Goal: Information Seeking & Learning: Learn about a topic

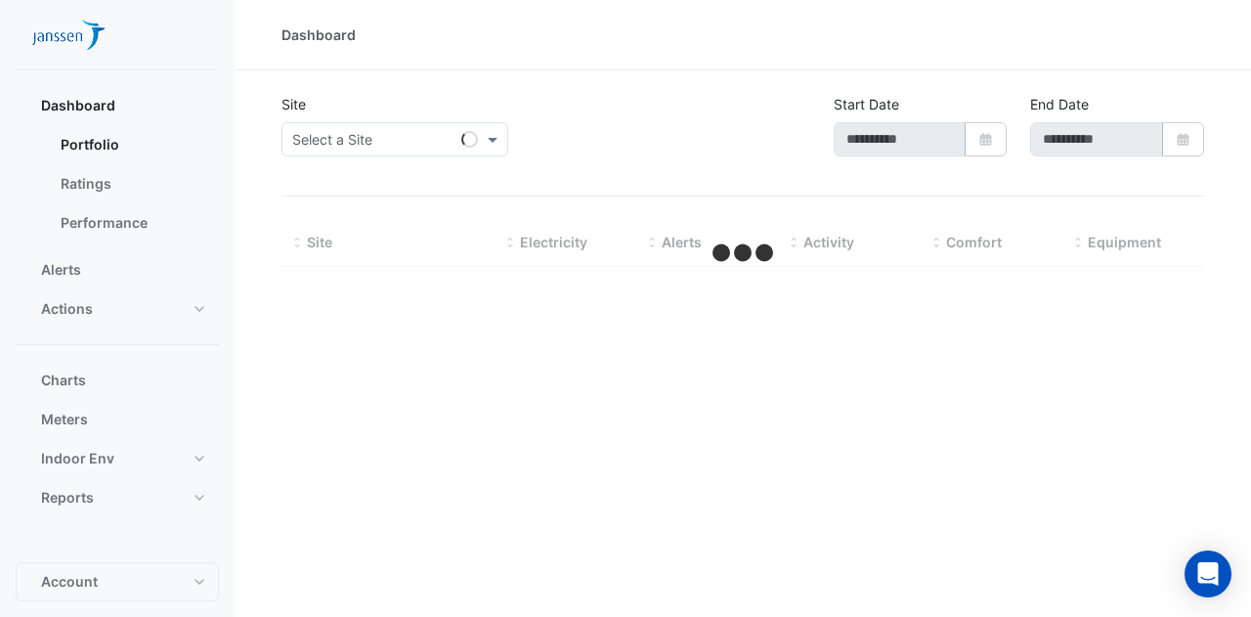
type input "**********"
select select "***"
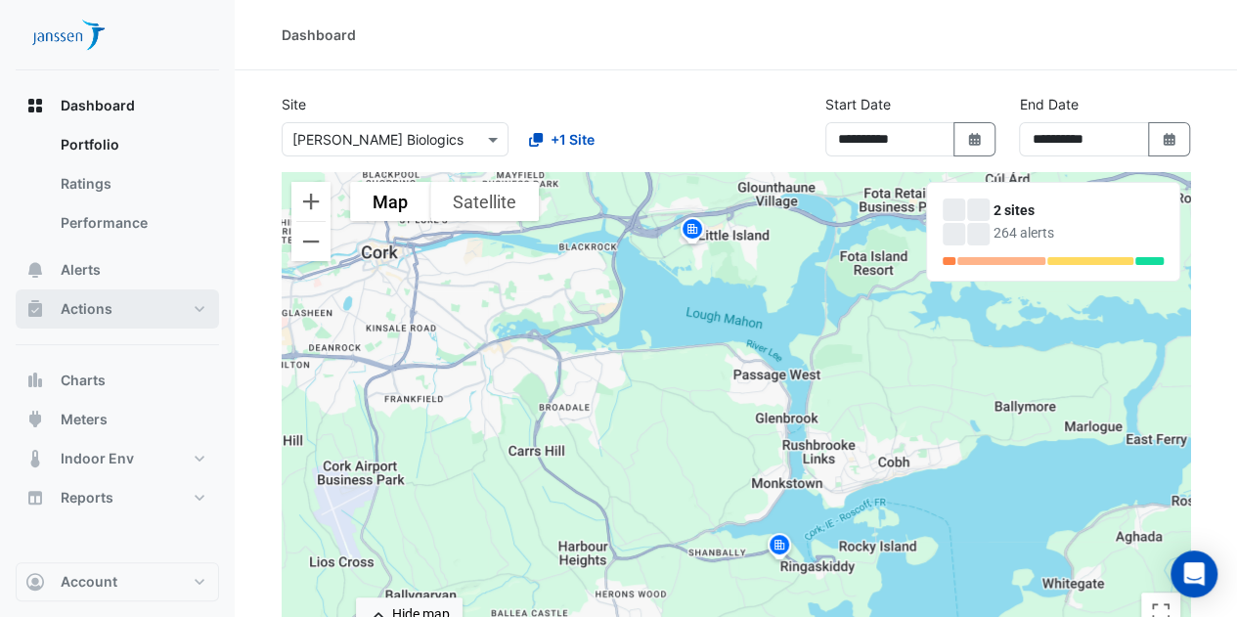
click at [191, 308] on button "Actions" at bounding box center [117, 308] width 203 height 39
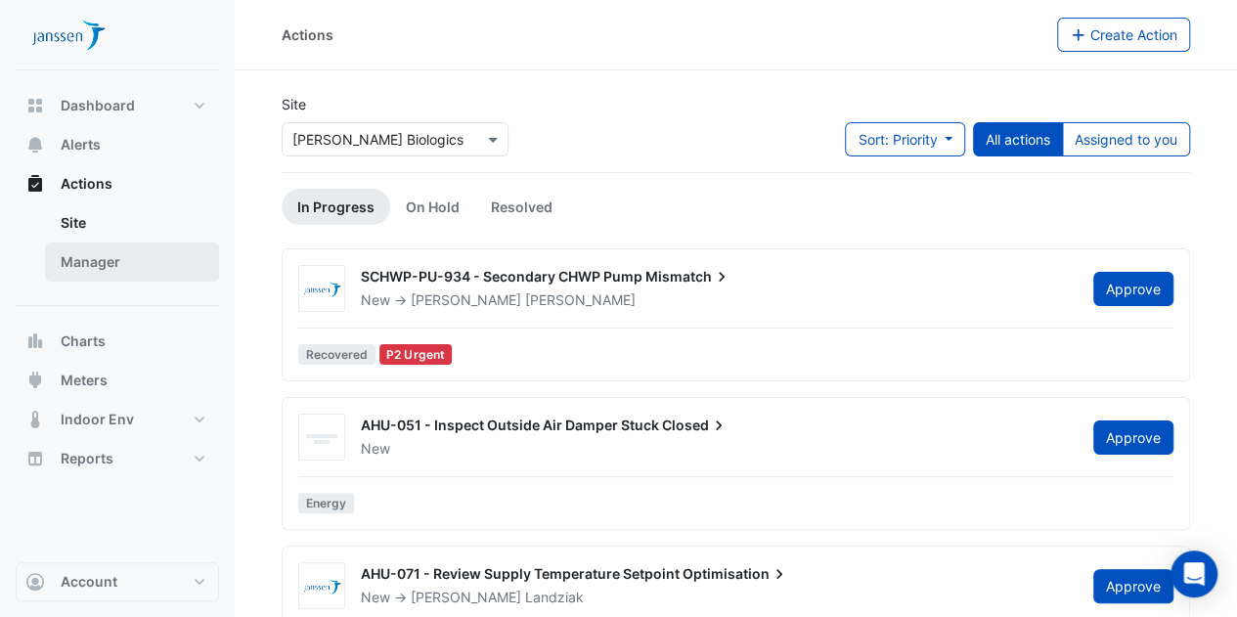
click at [160, 261] on link "Manager" at bounding box center [132, 261] width 174 height 39
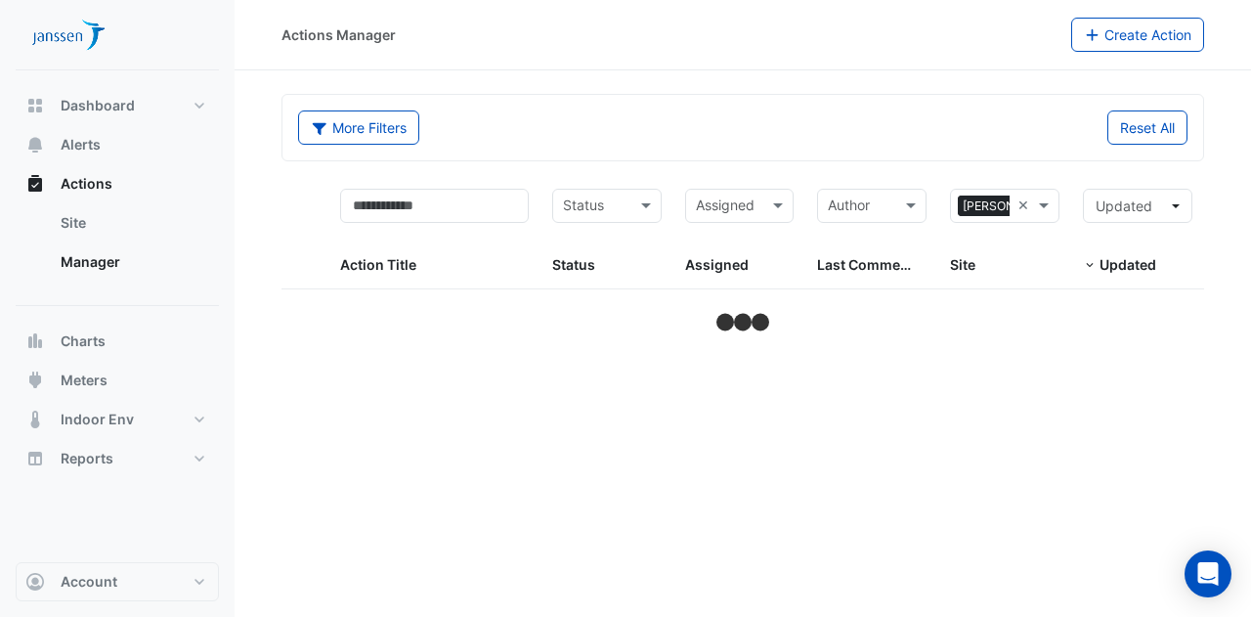
select select "***"
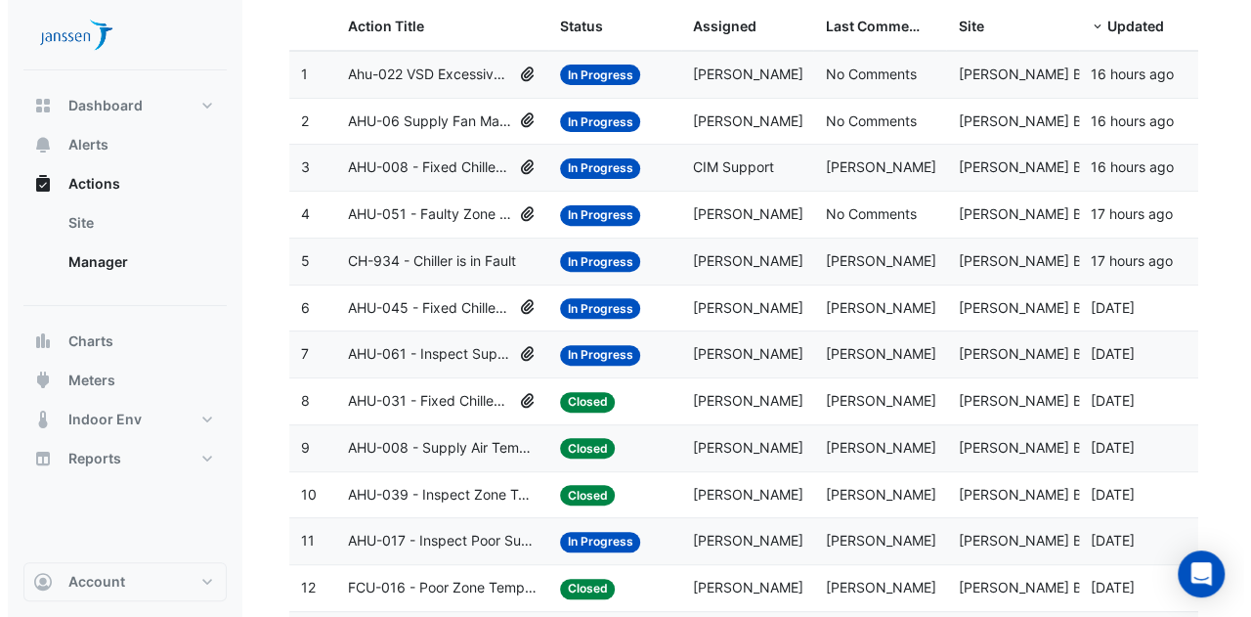
scroll to position [240, 0]
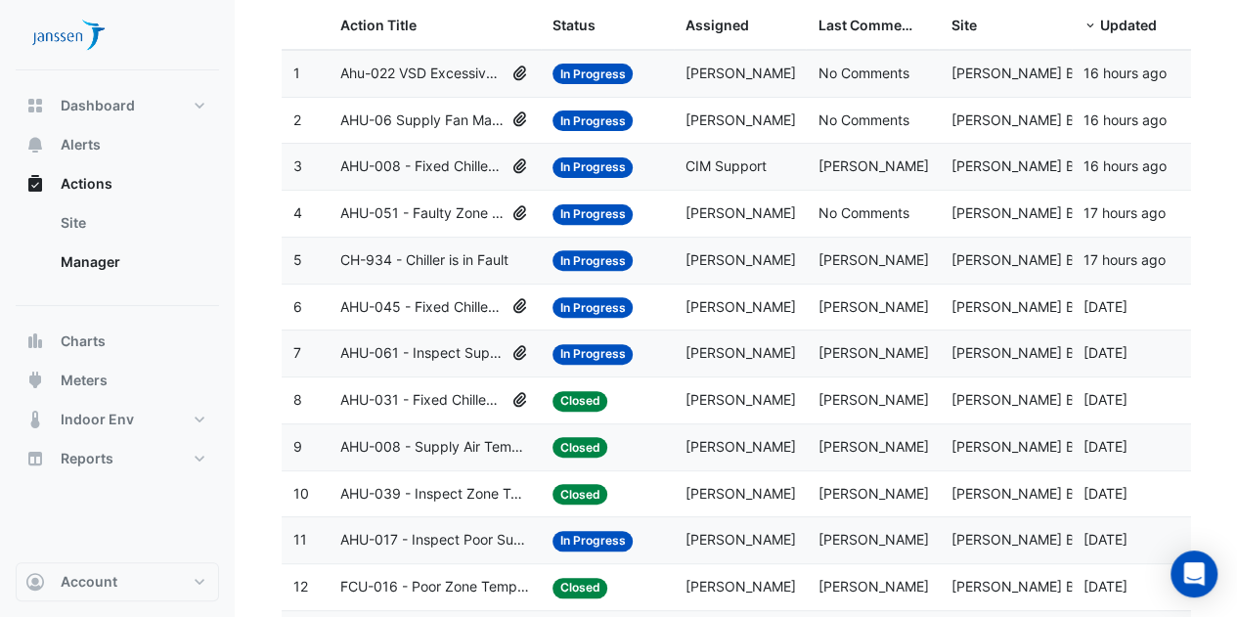
click at [458, 343] on span "AHU-061 - Inspect Supply Air Fan Fault" at bounding box center [422, 353] width 164 height 22
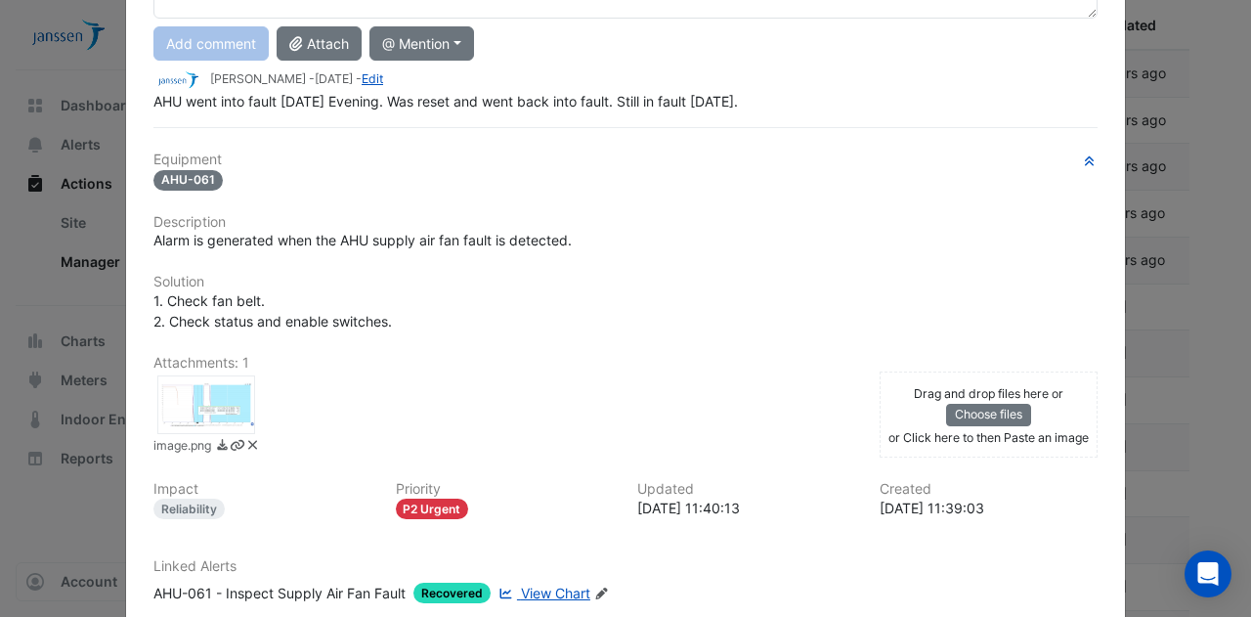
scroll to position [268, 0]
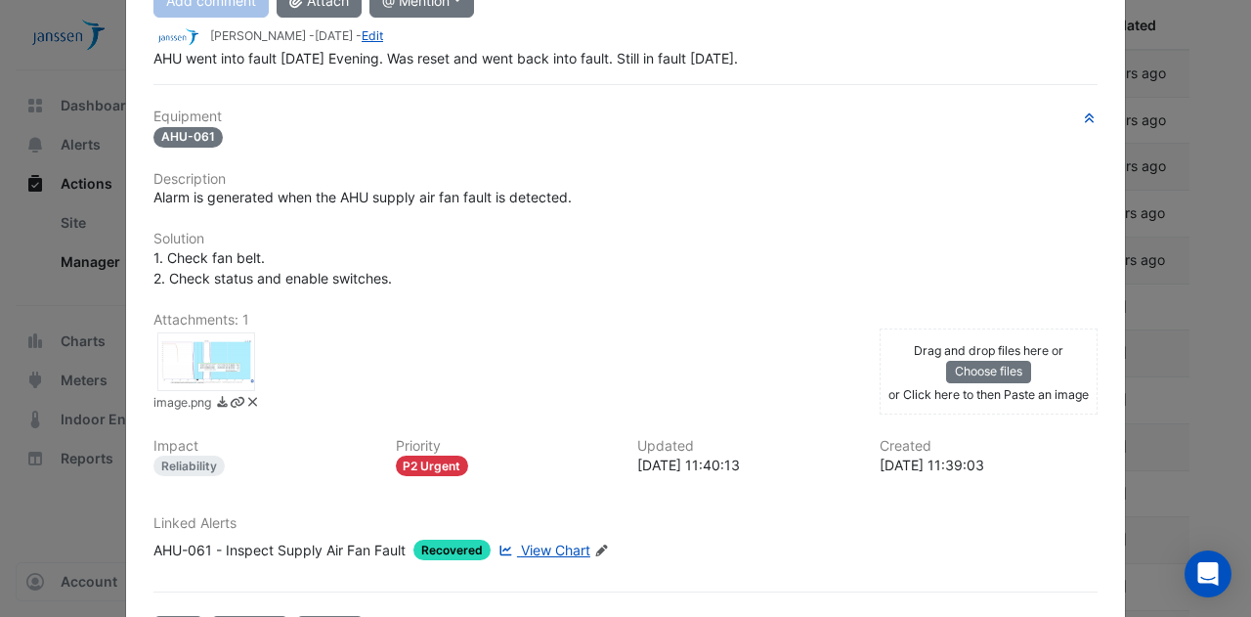
click at [542, 543] on span "View Chart" at bounding box center [555, 550] width 69 height 17
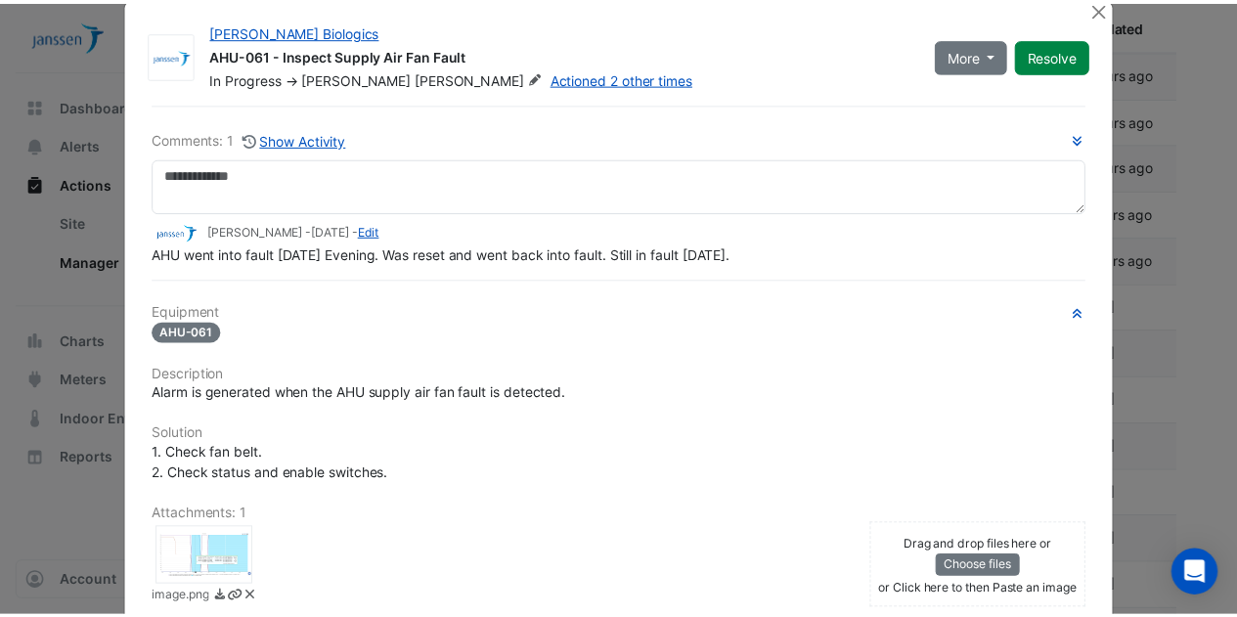
scroll to position [29, 0]
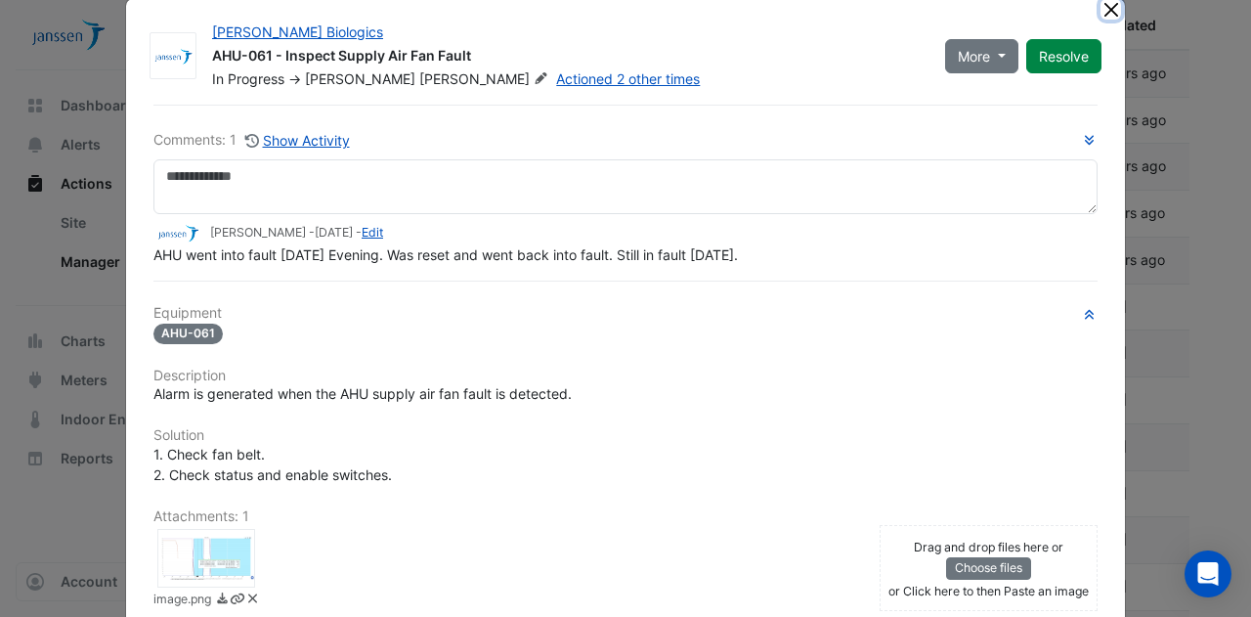
click at [1106, 14] on button "Close" at bounding box center [1111, 9] width 21 height 21
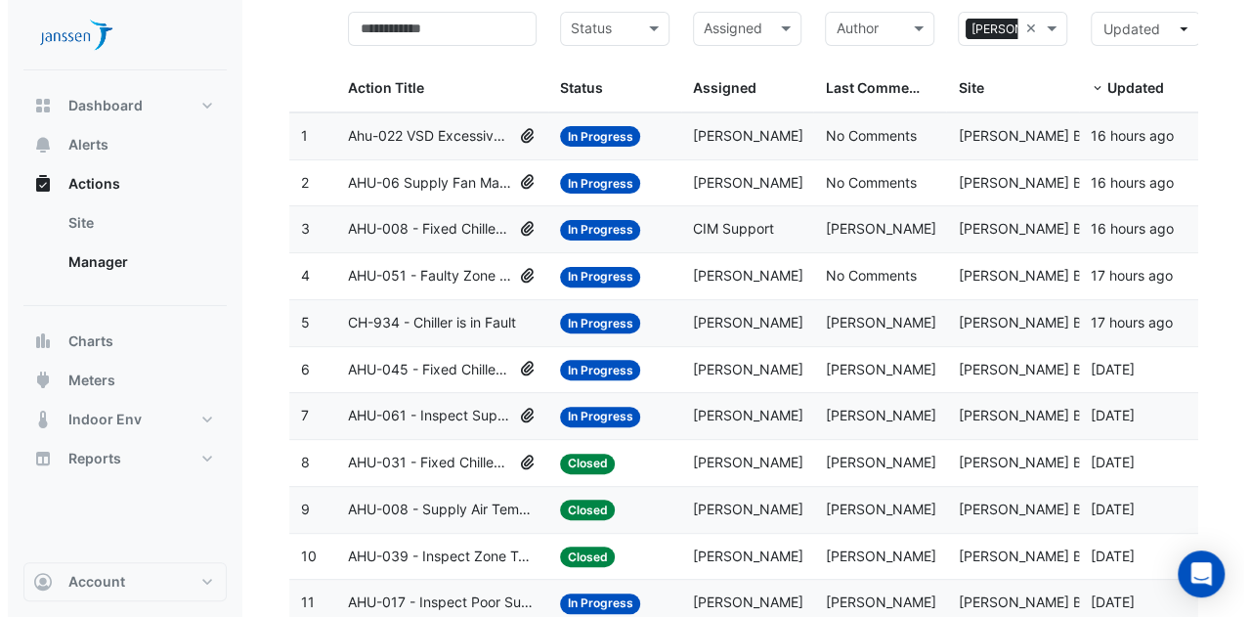
scroll to position [174, 0]
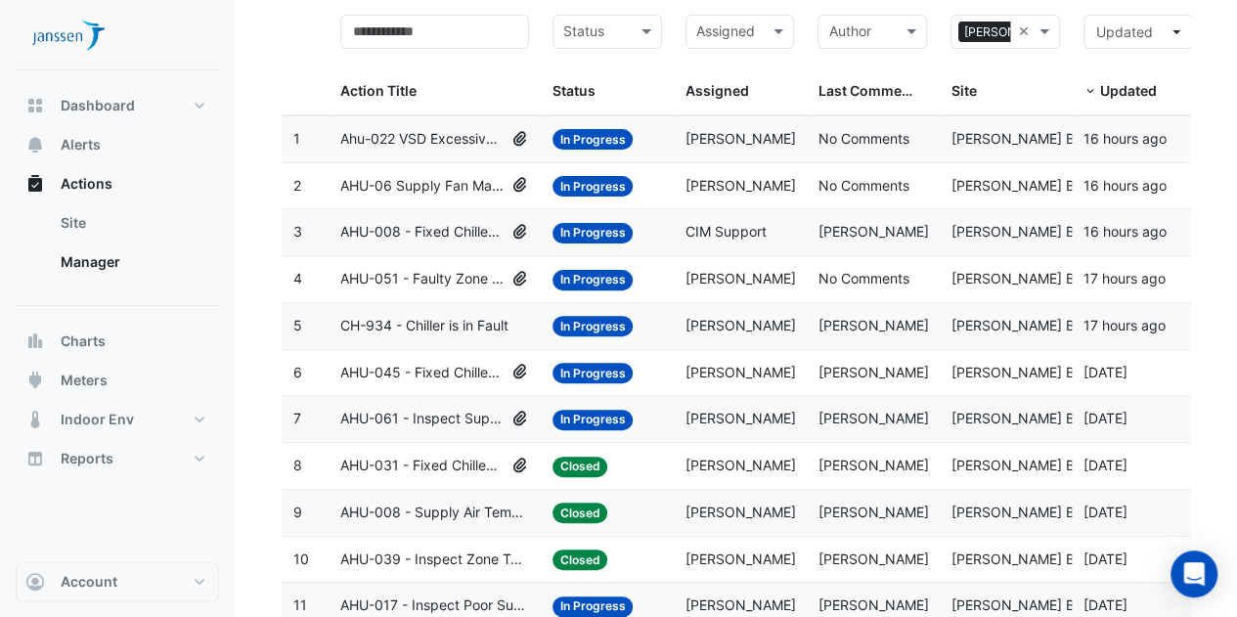
click at [451, 411] on span "AHU-061 - Inspect Supply Air Fan Fault" at bounding box center [422, 419] width 164 height 22
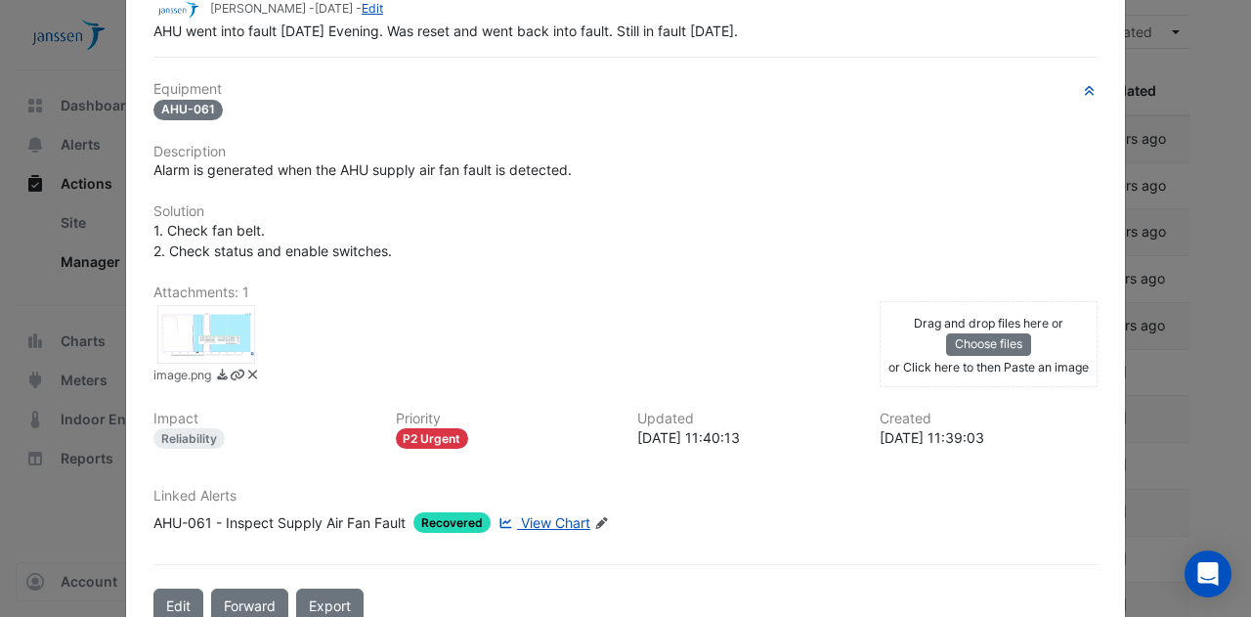
scroll to position [296, 0]
click at [558, 513] on span "View Chart" at bounding box center [555, 521] width 69 height 17
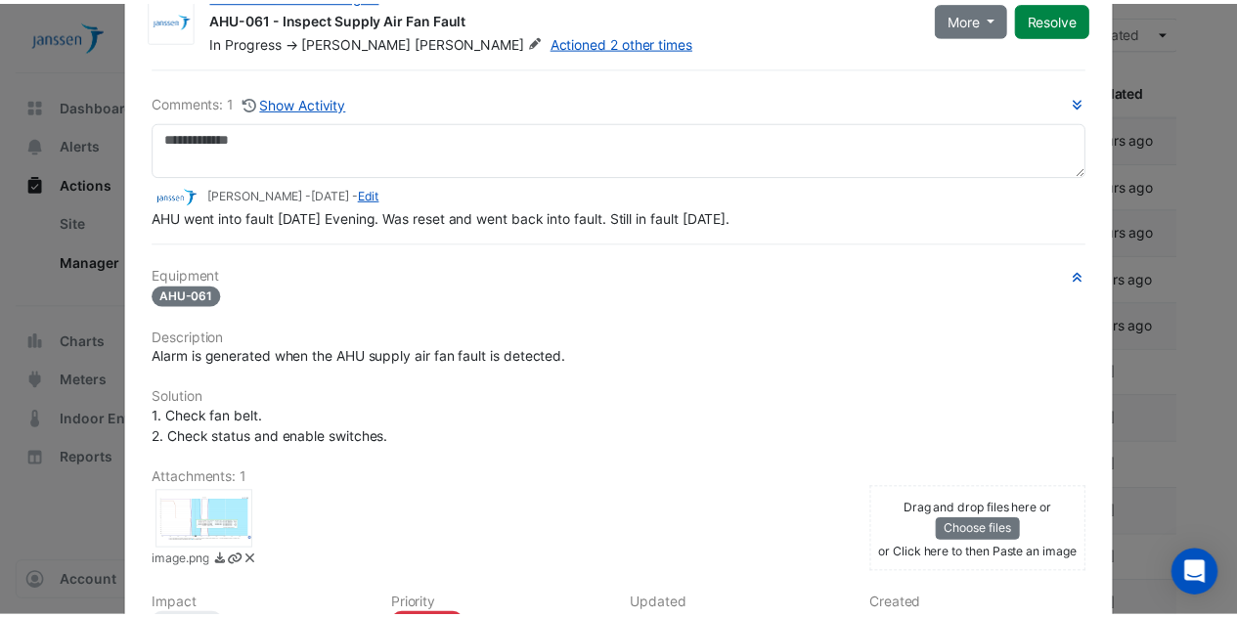
scroll to position [0, 0]
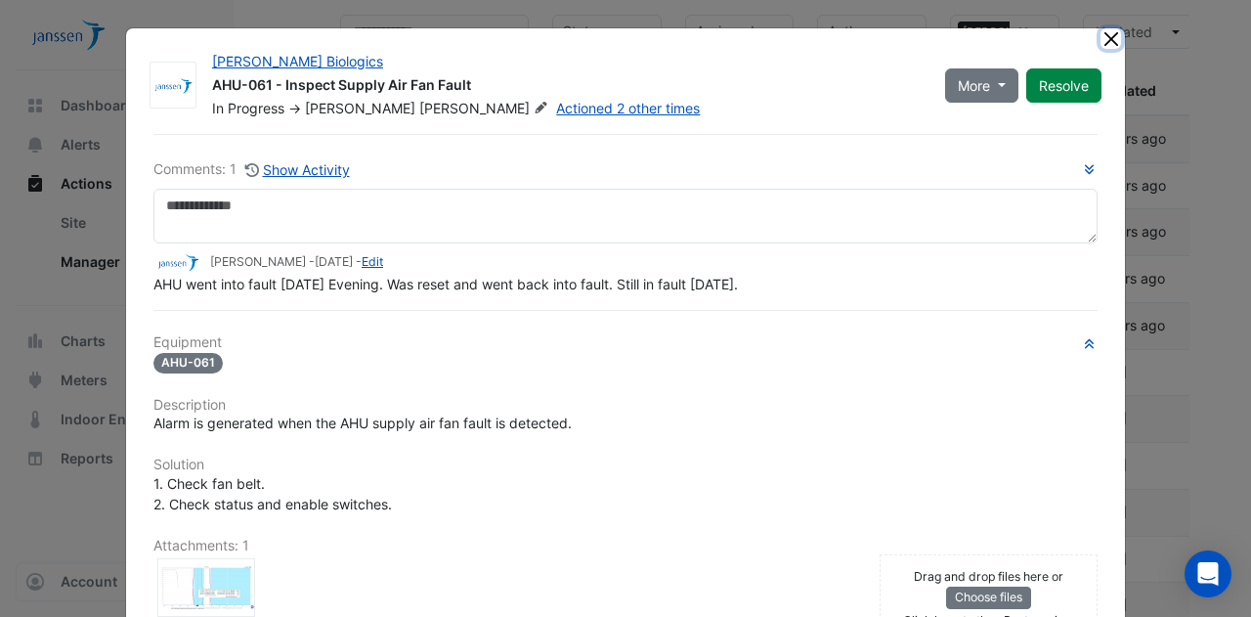
click at [1107, 38] on button "Close" at bounding box center [1111, 38] width 21 height 21
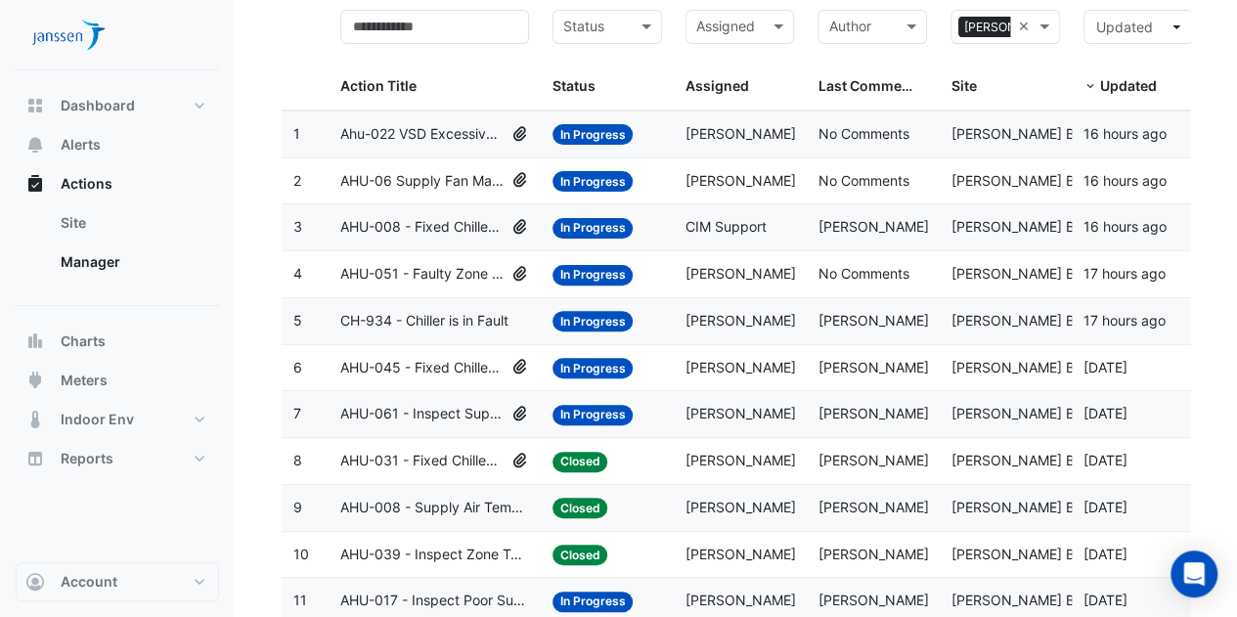
scroll to position [180, 0]
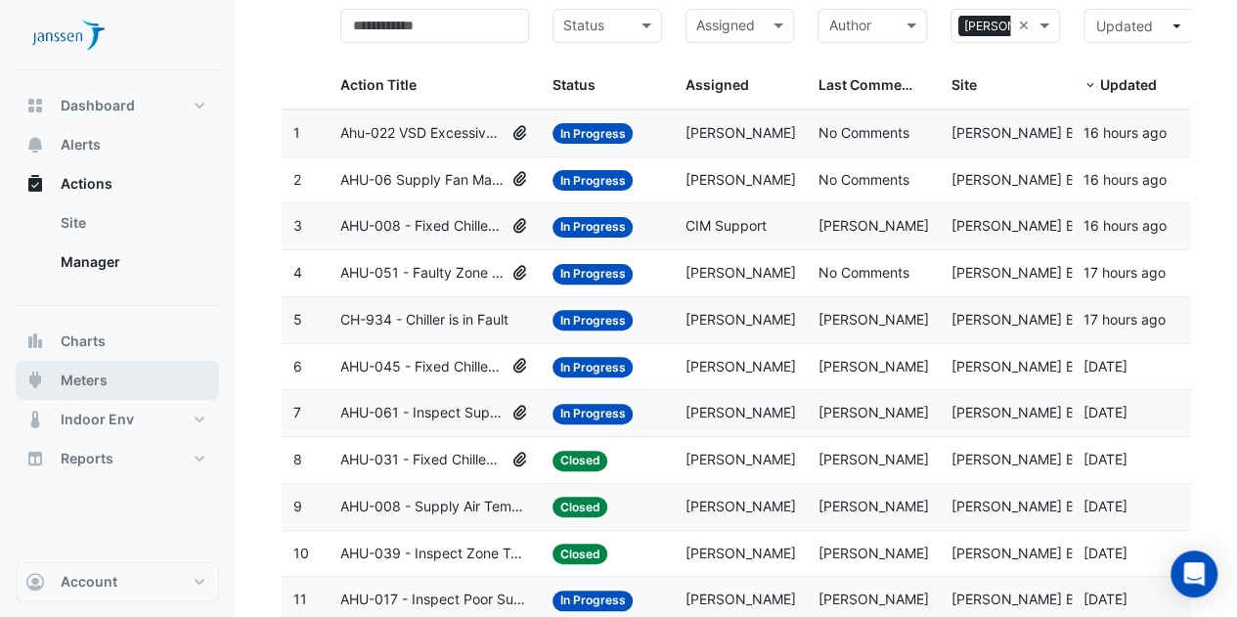
click at [112, 379] on button "Meters" at bounding box center [117, 380] width 203 height 39
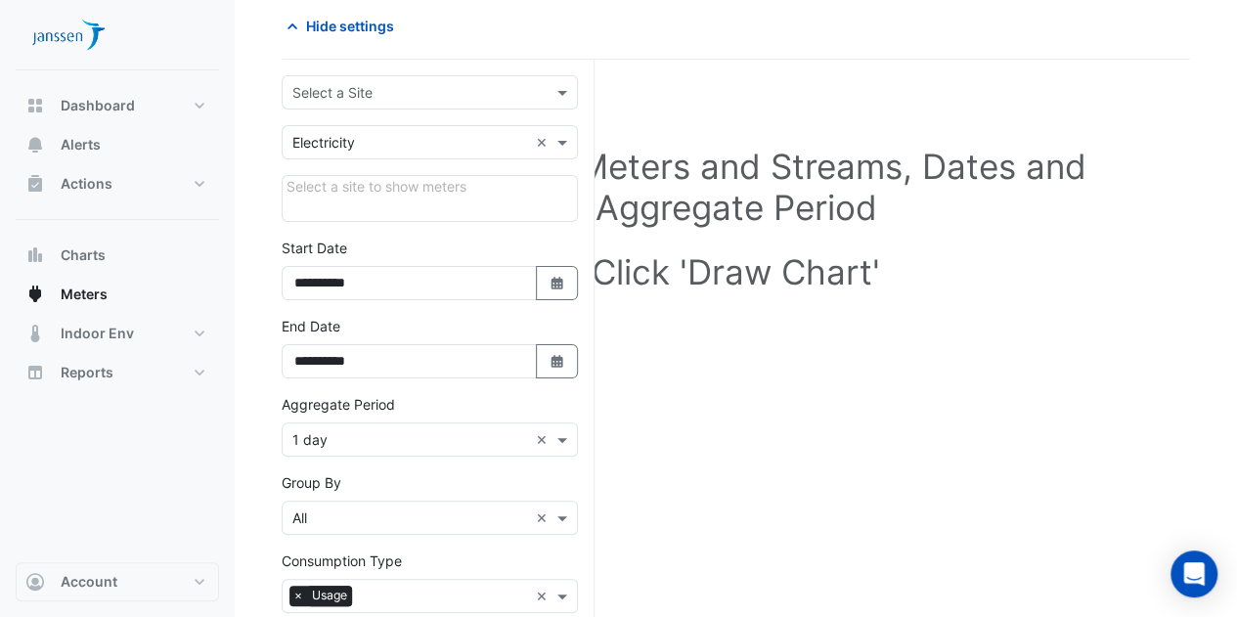
scroll to position [84, 0]
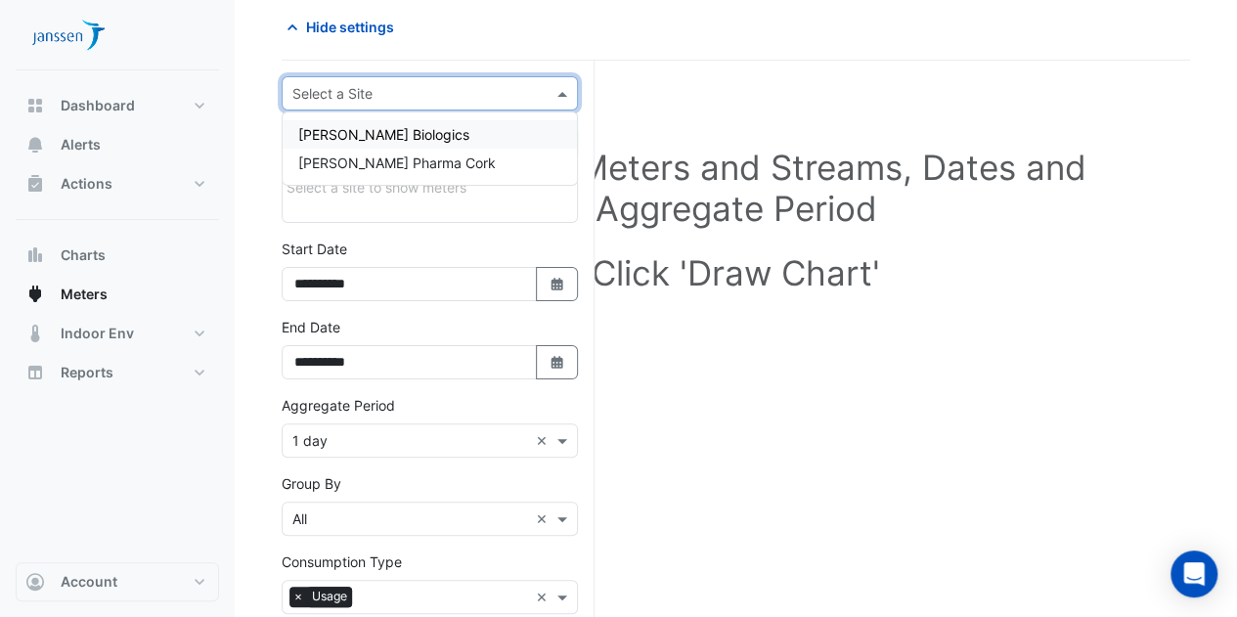
click at [379, 79] on div "Select a Site" at bounding box center [430, 93] width 296 height 34
click at [377, 128] on span "[PERSON_NAME] Biologics" at bounding box center [383, 134] width 171 height 17
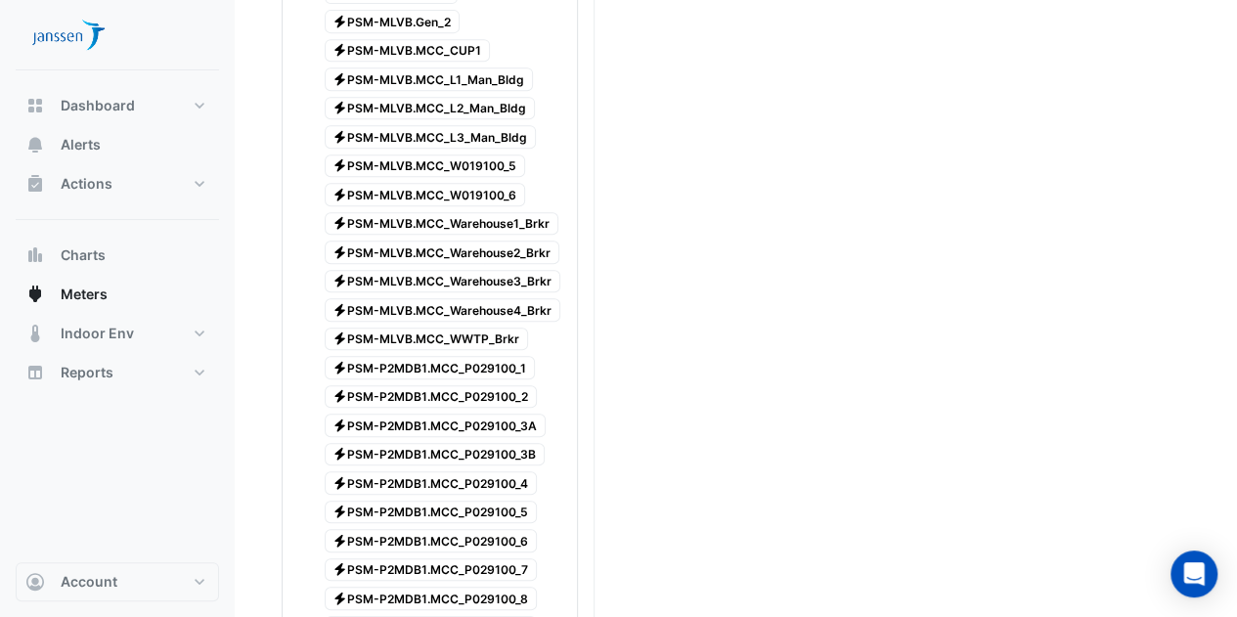
scroll to position [451, 0]
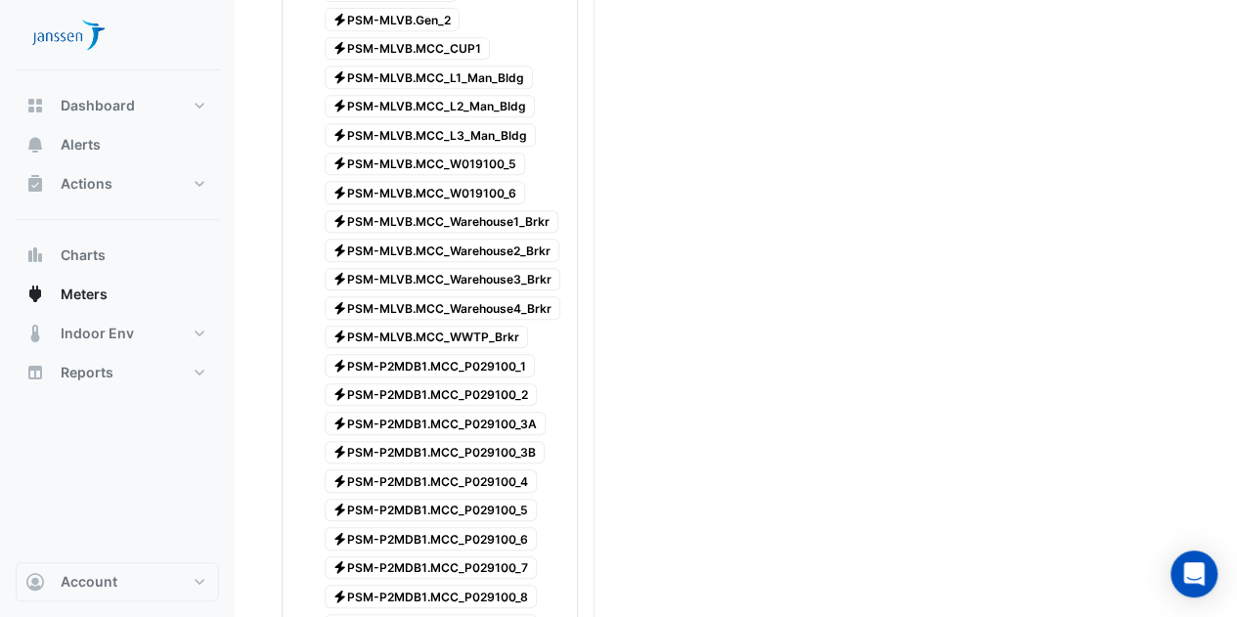
click at [741, 523] on div "Select Site, Meters and Streams, Dates and Aggregate Period Click 'Draw Chart'" at bounding box center [736, 552] width 908 height 1670
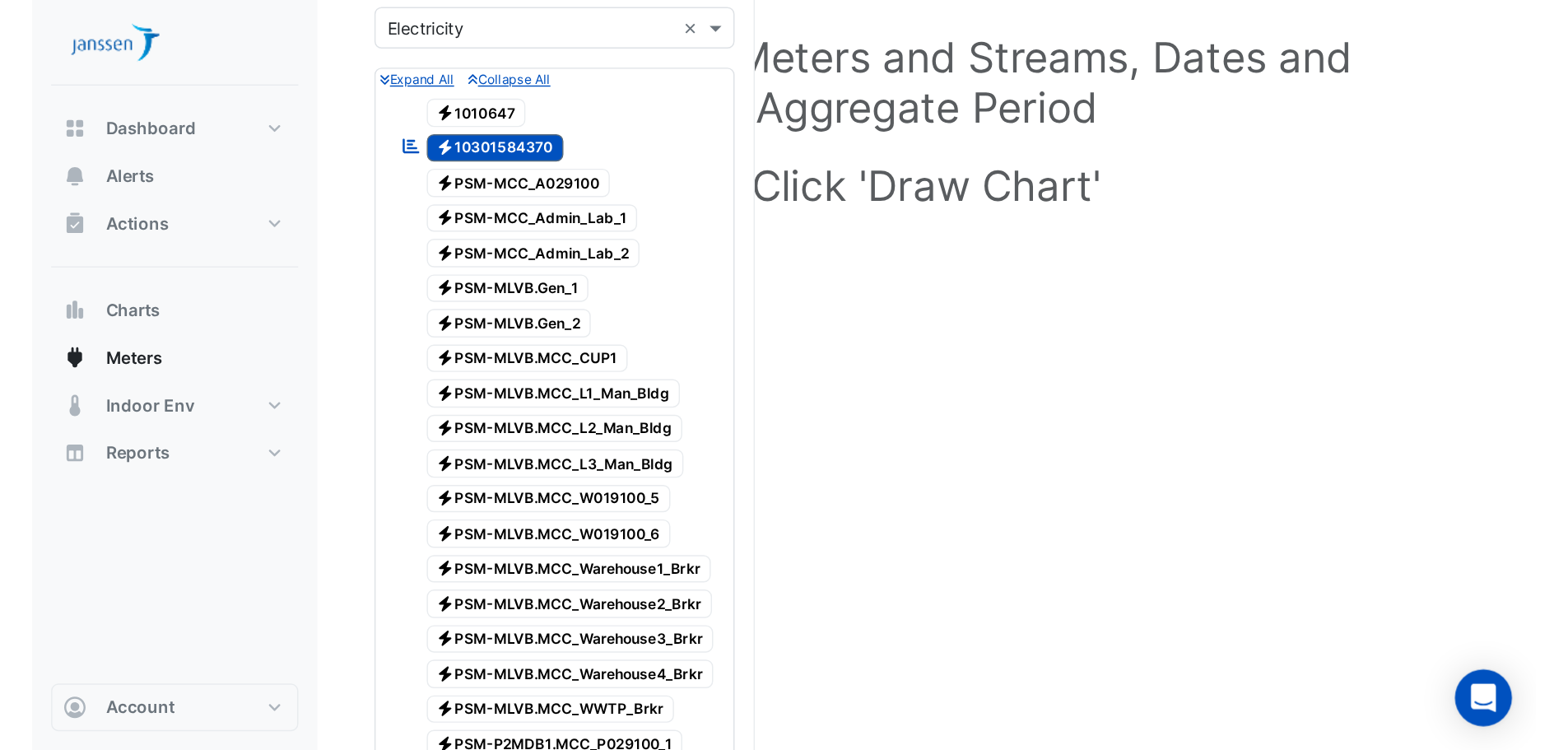
scroll to position [0, 0]
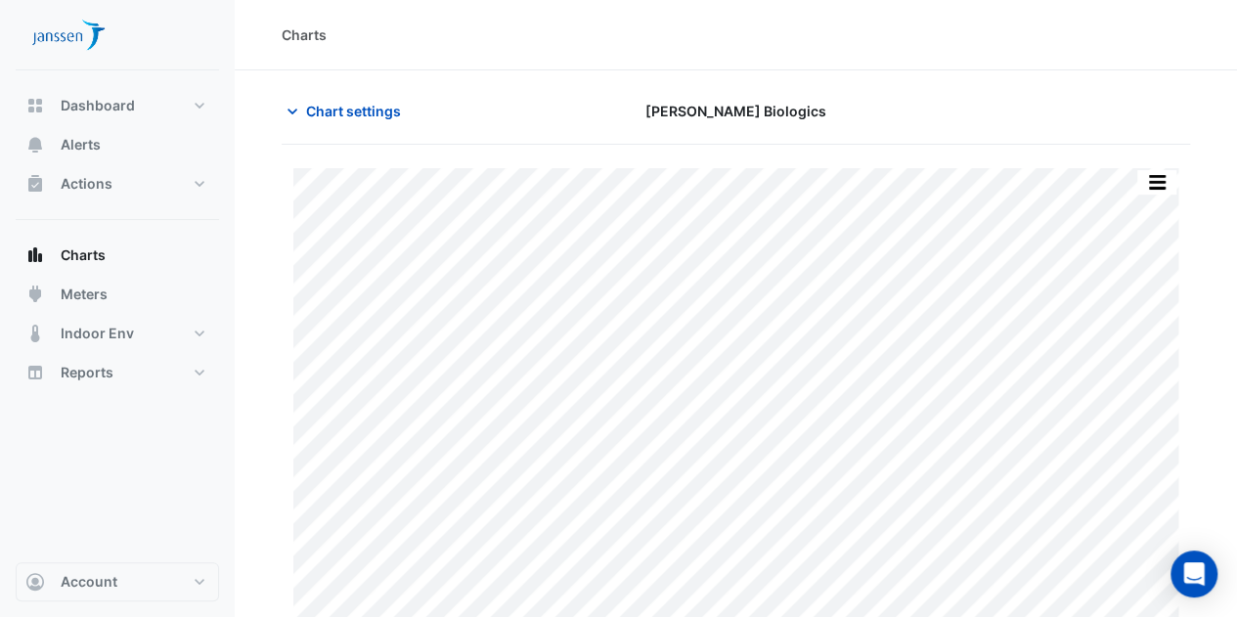
scroll to position [60, 0]
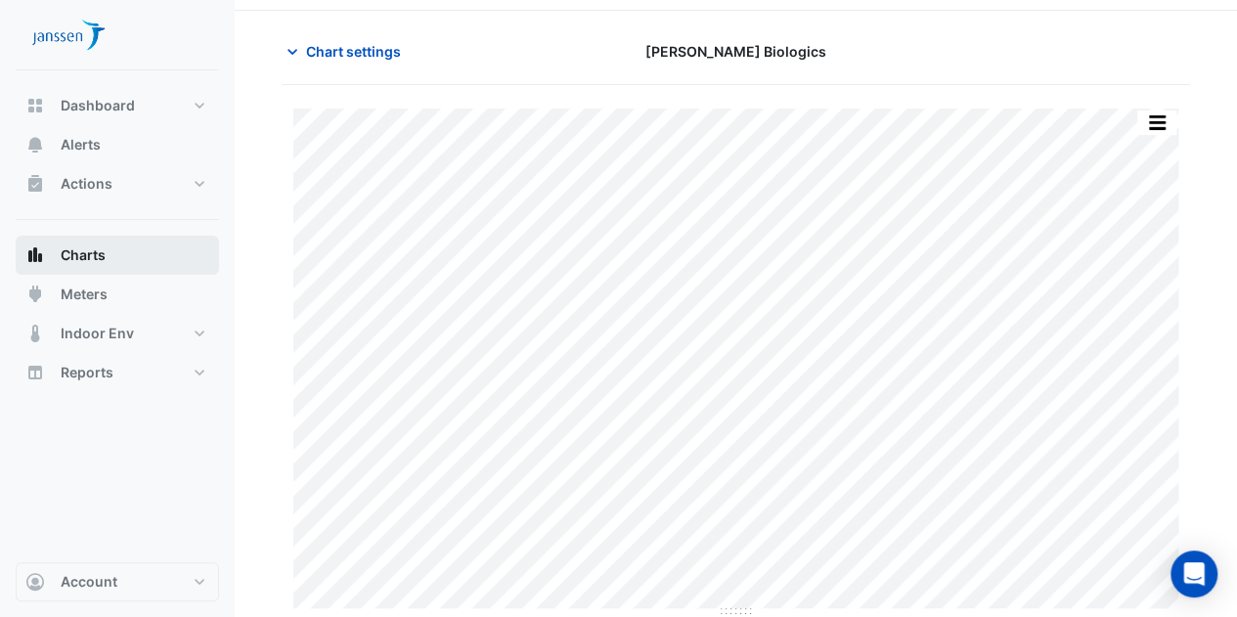
click at [124, 261] on button "Charts" at bounding box center [117, 255] width 203 height 39
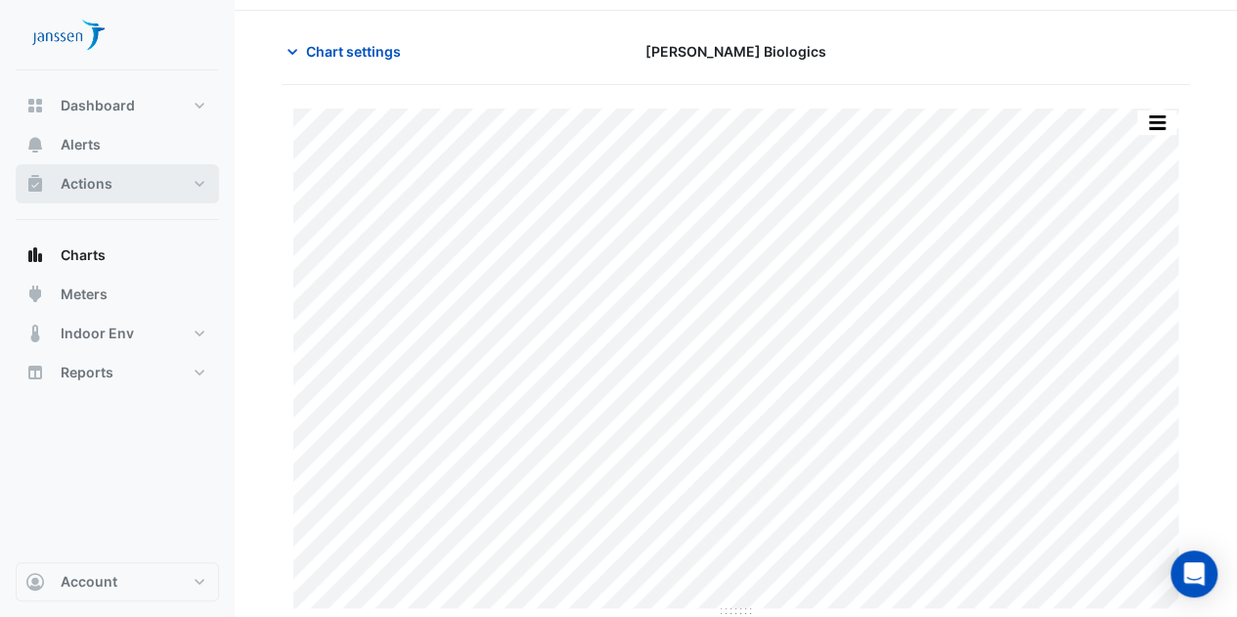
click at [94, 200] on button "Actions" at bounding box center [117, 183] width 203 height 39
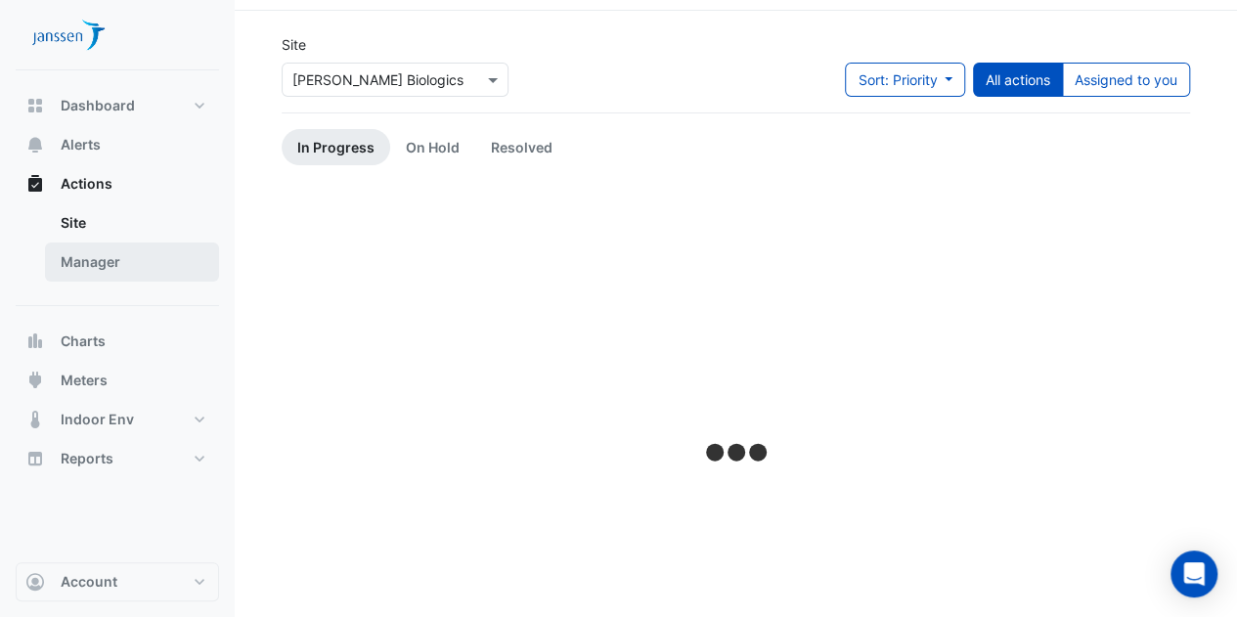
click at [101, 259] on link "Manager" at bounding box center [132, 261] width 174 height 39
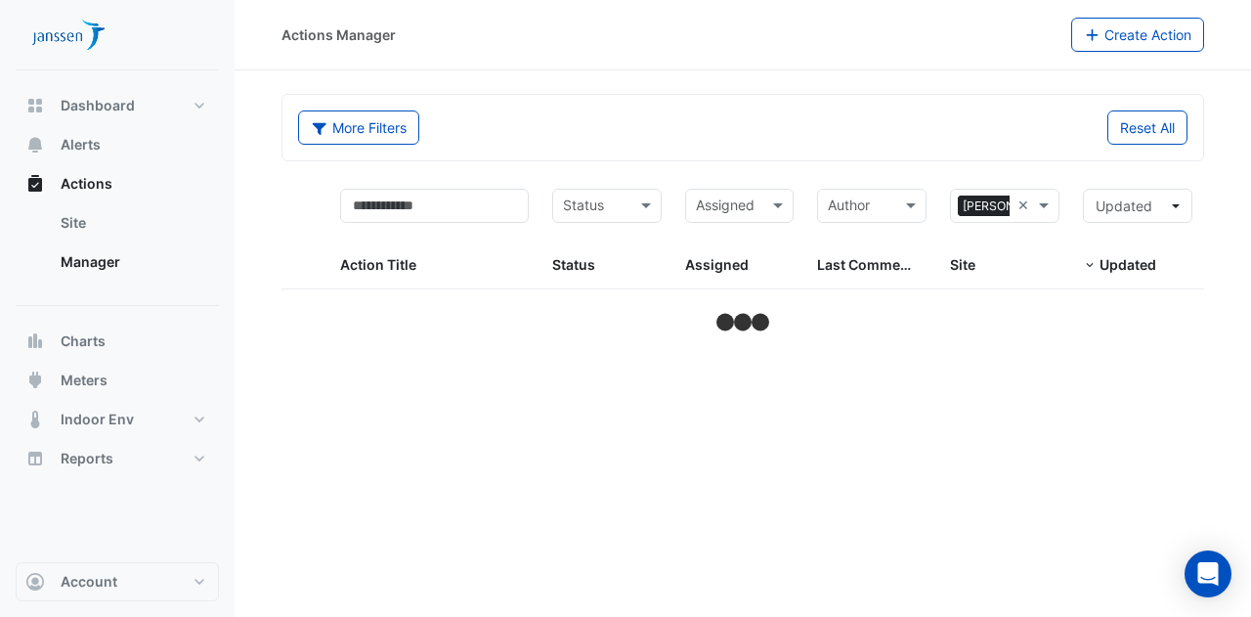
select select "***"
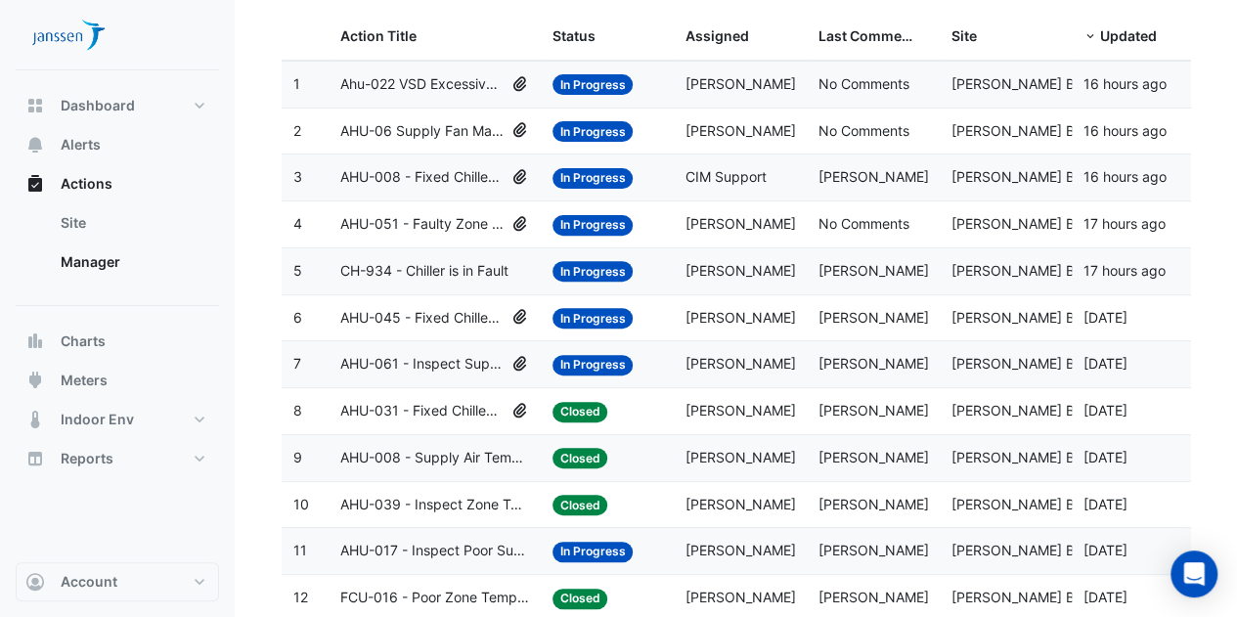
scroll to position [230, 0]
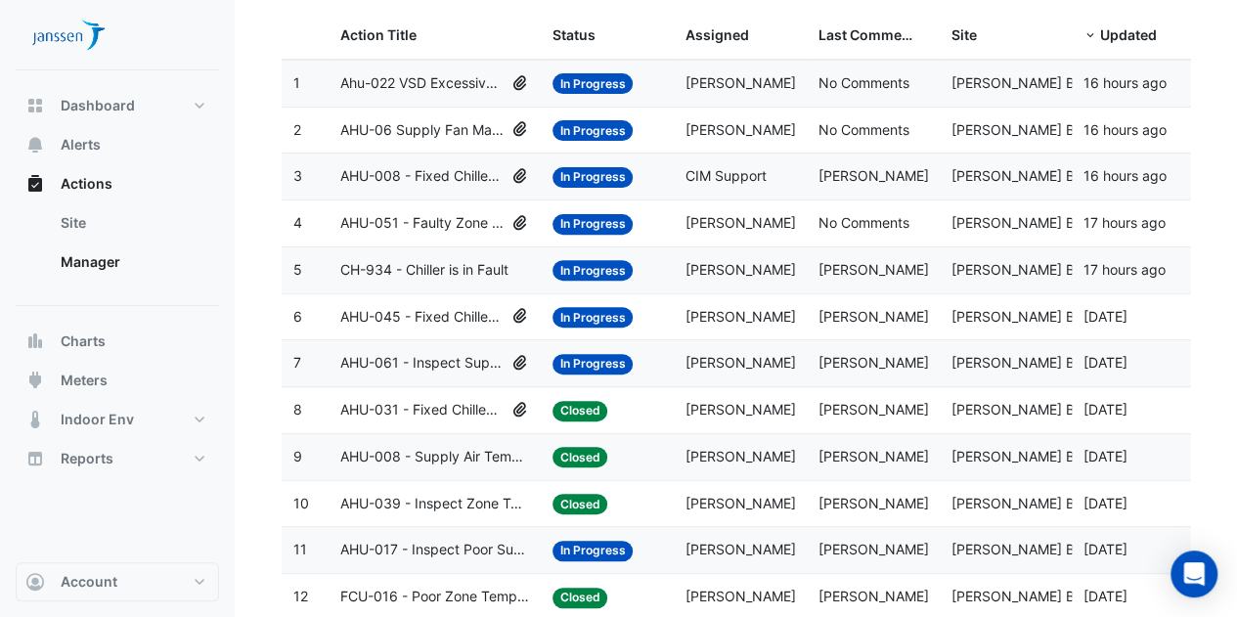
click at [1069, 160] on datatable-body-cell "Site: Janssen Biologics" at bounding box center [1004, 176] width 133 height 46
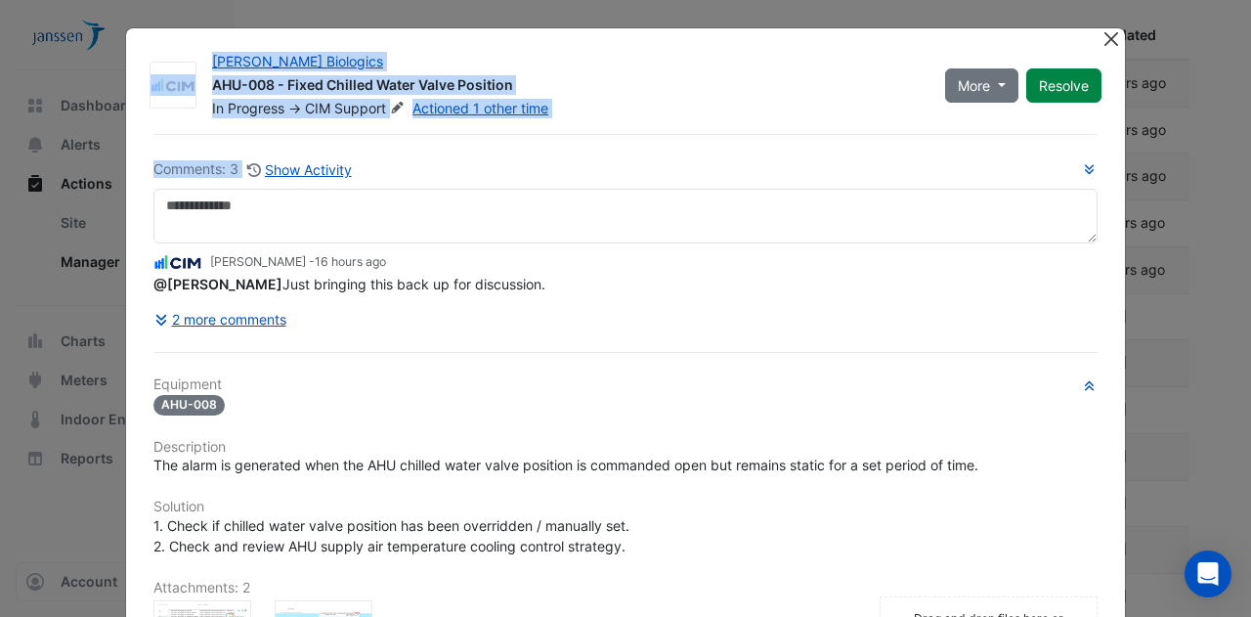
drag, startPoint x: 1215, startPoint y: 140, endPoint x: 1112, endPoint y: 36, distance: 145.9
click at [1112, 36] on ngb-modal-window "Janssen Biologics AHU-008 - Fixed Chilled Water Valve Position In Progress -> C…" at bounding box center [625, 308] width 1251 height 617
click at [1112, 36] on button "Close" at bounding box center [1111, 38] width 21 height 21
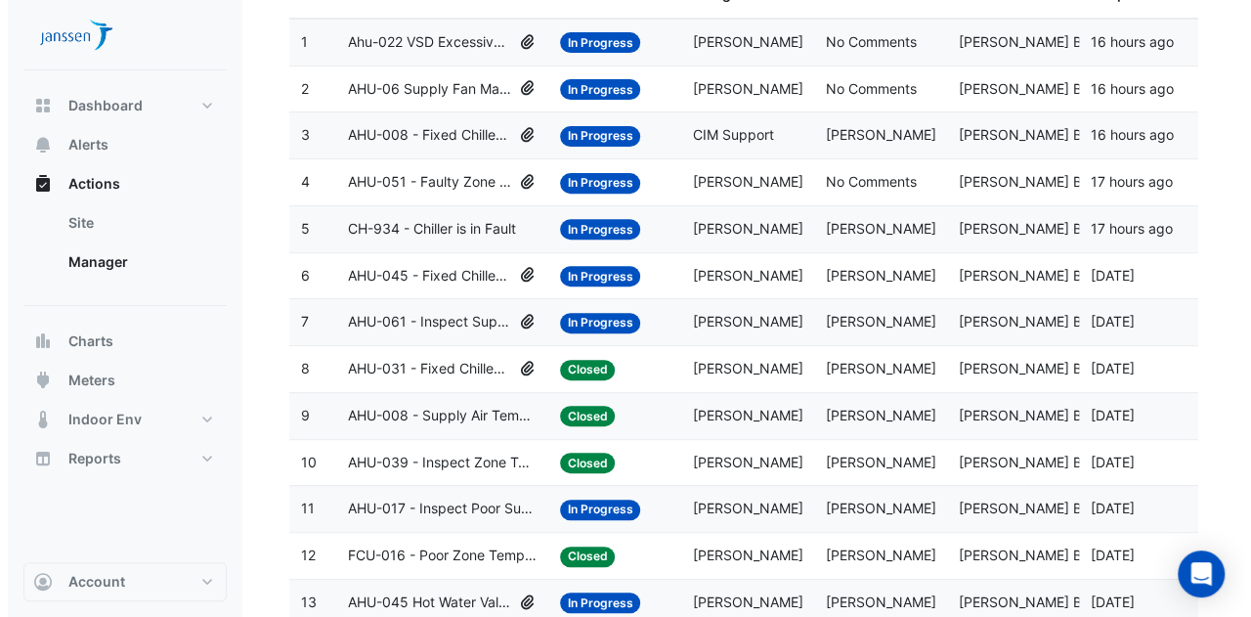
scroll to position [272, 0]
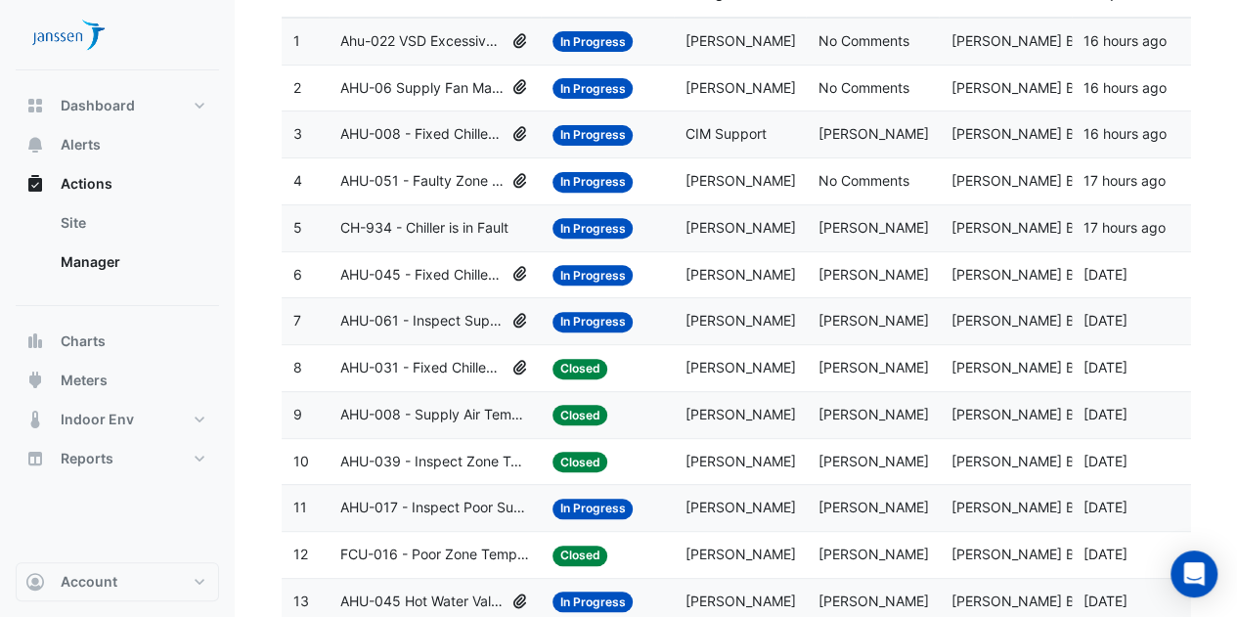
click at [384, 219] on span "CH-934 - Chiller is in Fault" at bounding box center [424, 228] width 168 height 22
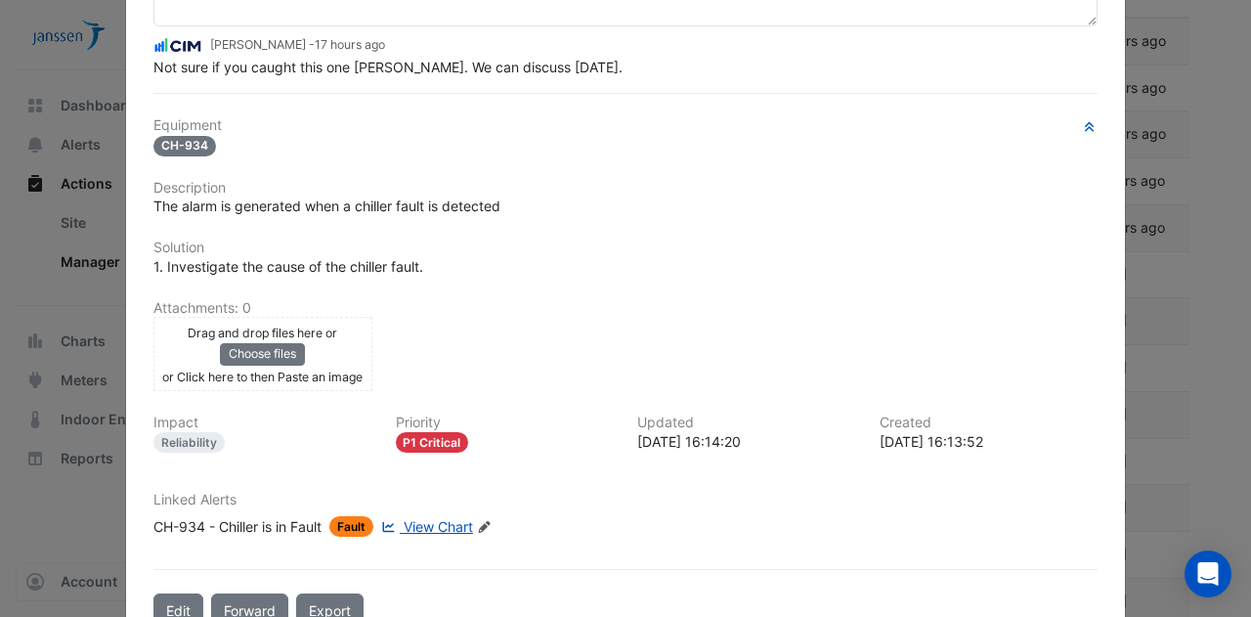
scroll to position [211, 0]
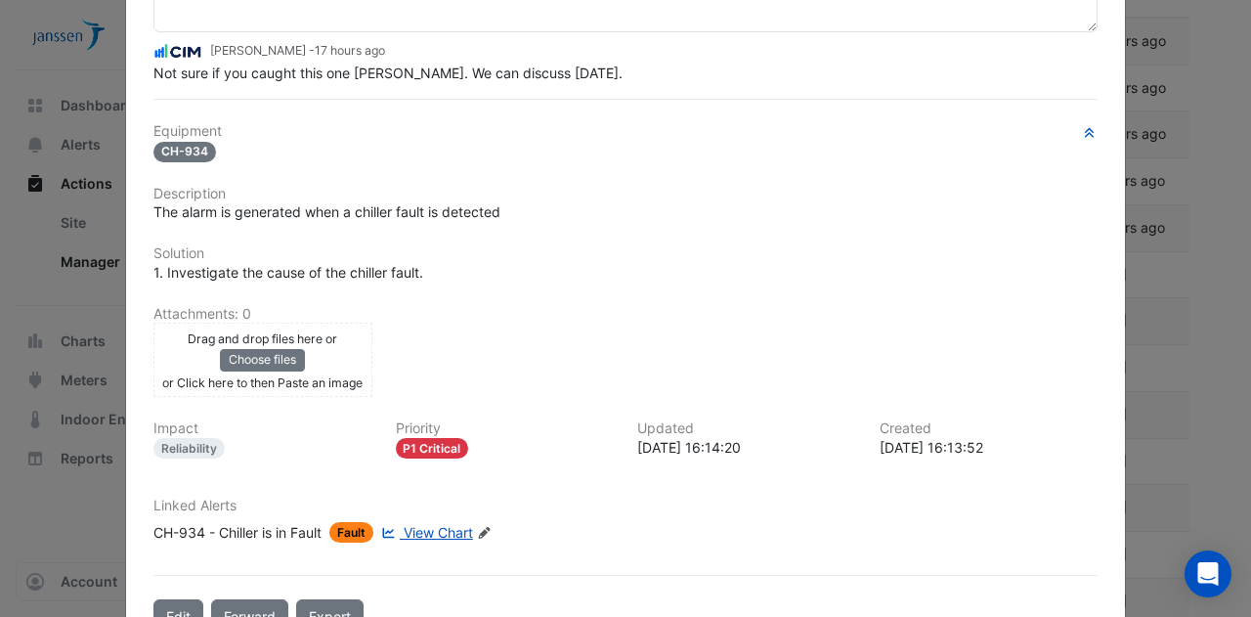
click at [420, 525] on span "View Chart" at bounding box center [438, 532] width 69 height 17
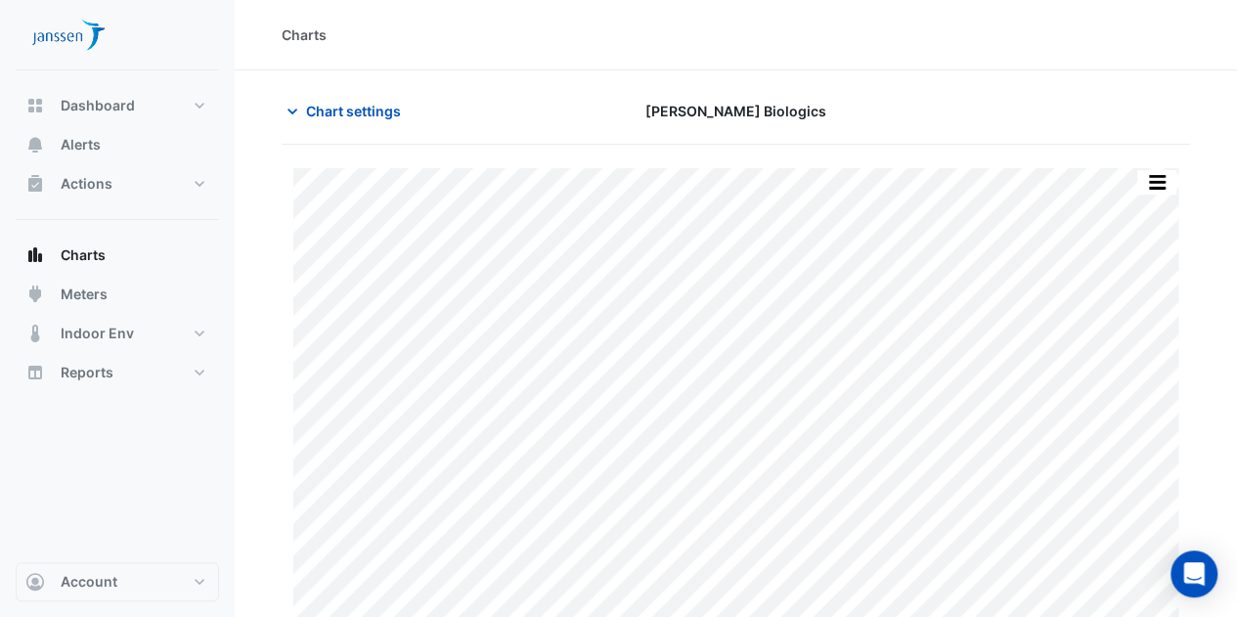
click at [1206, 422] on section "Chart settings [PERSON_NAME] Biologics Print Save as JPEG Save as PNG Pivot Dat…" at bounding box center [736, 373] width 1002 height 607
click at [129, 200] on button "Actions" at bounding box center [117, 183] width 203 height 39
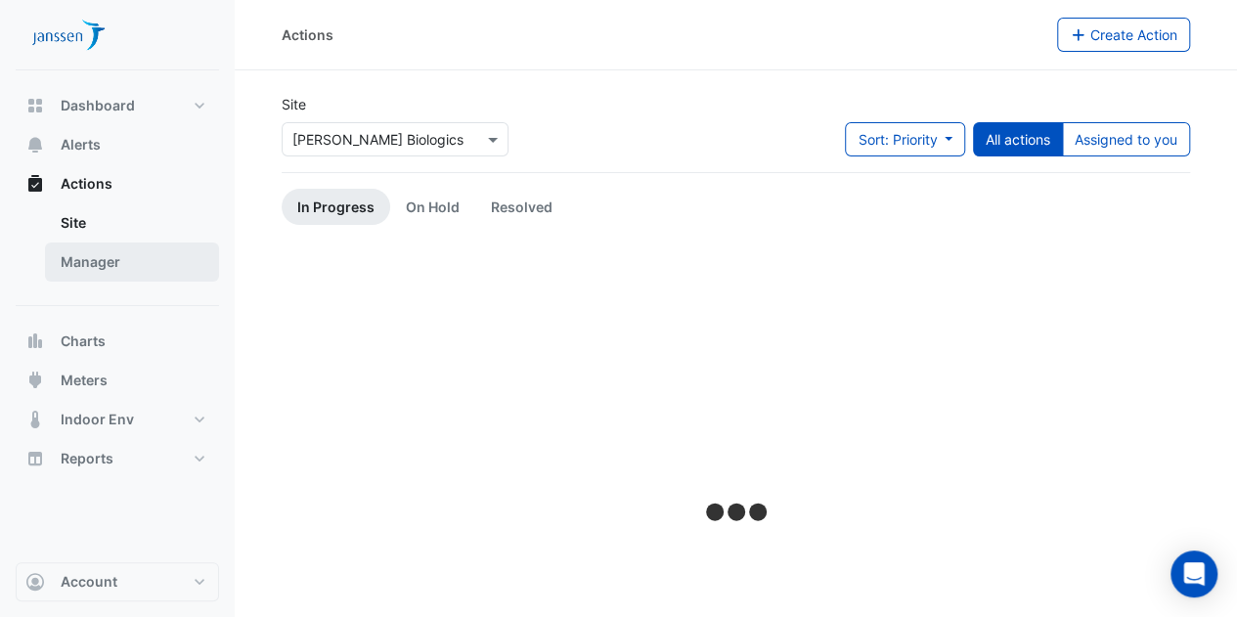
click at [143, 269] on link "Manager" at bounding box center [132, 261] width 174 height 39
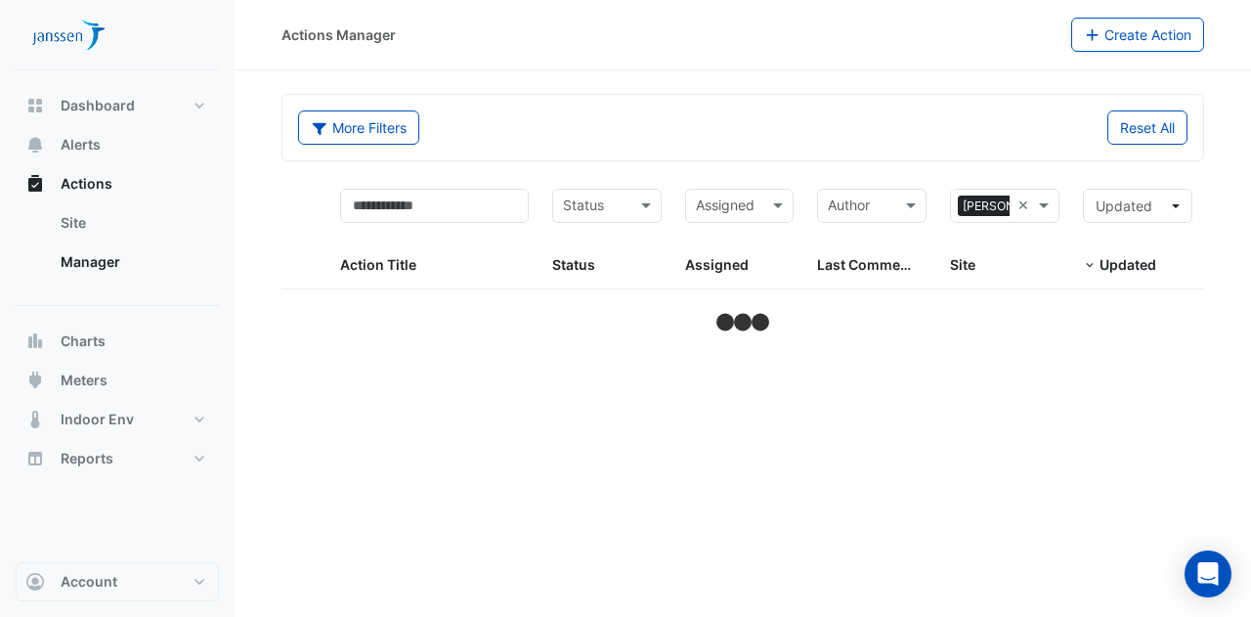
select select "***"
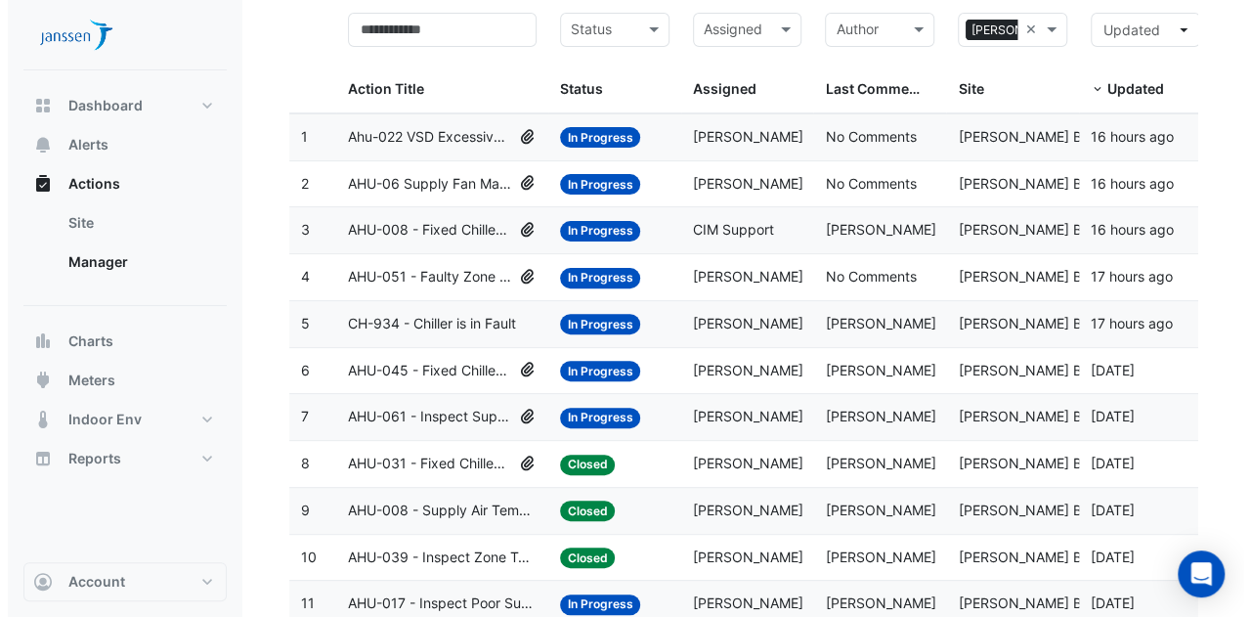
scroll to position [181, 0]
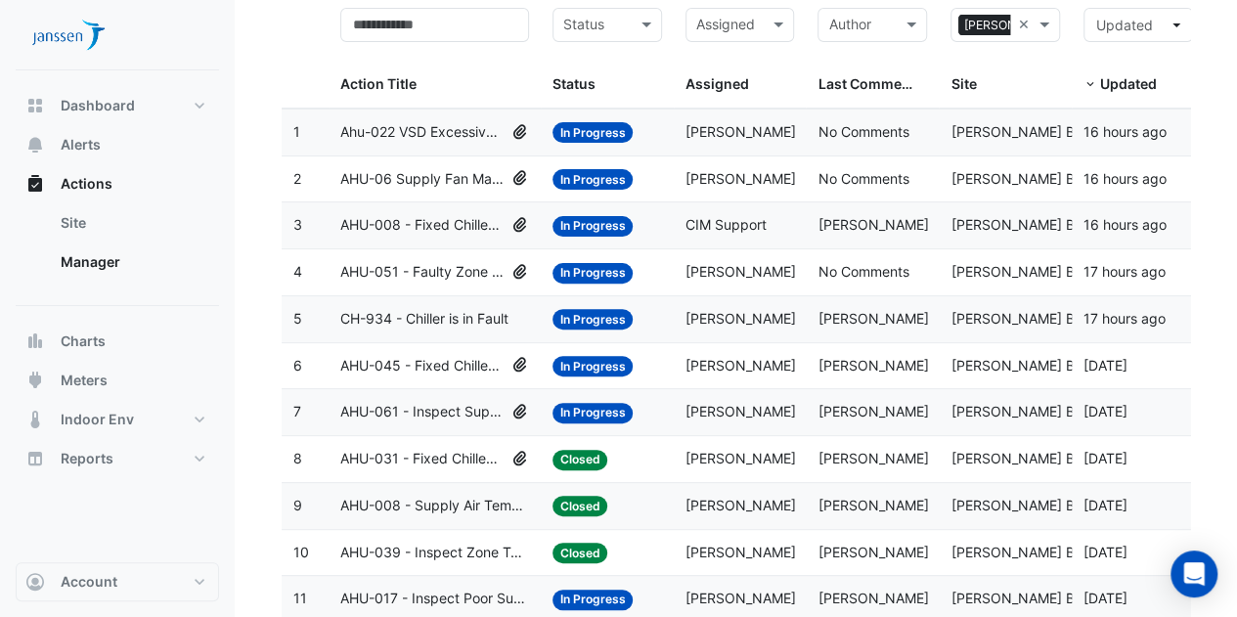
click at [402, 322] on span "CH-934 - Chiller is in Fault" at bounding box center [424, 319] width 168 height 22
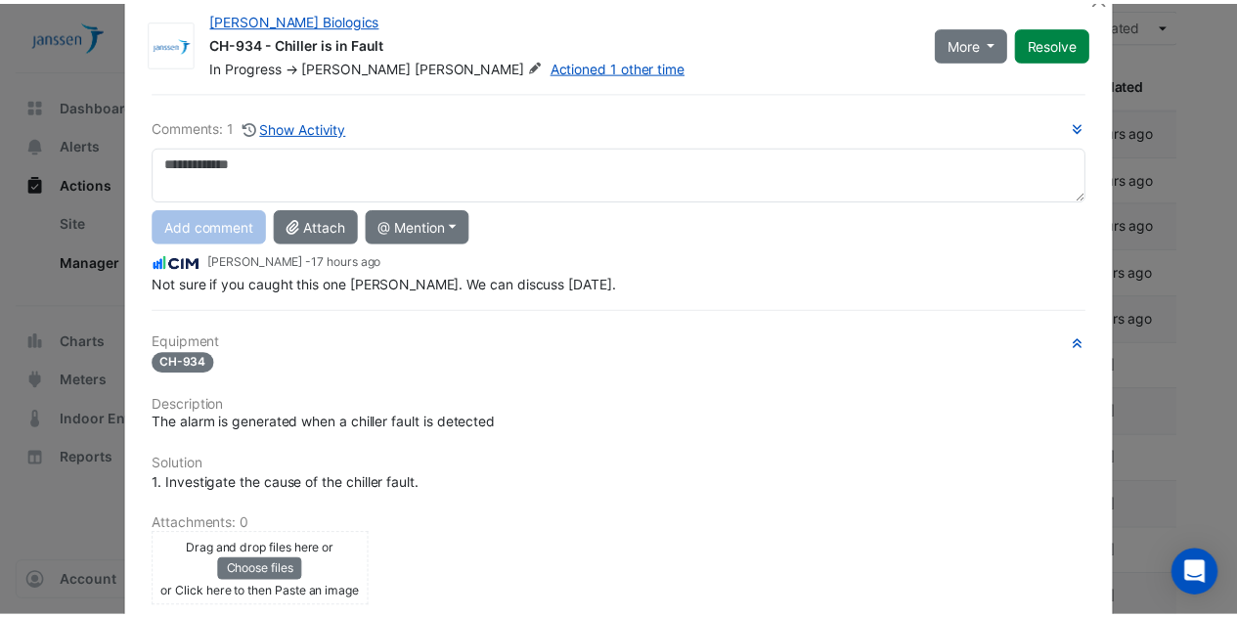
scroll to position [0, 0]
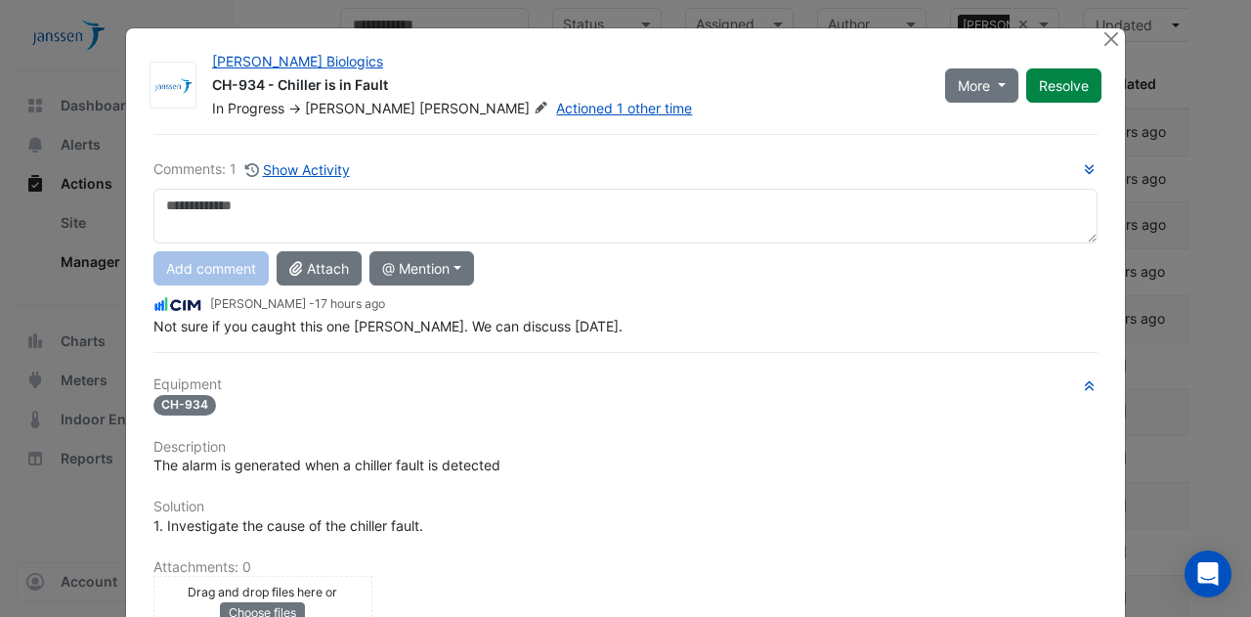
click at [1212, 168] on ngb-modal-window "Janssen Biologics CH-934 - Chiller is in Fault In Progress -> Brian Curtin Acti…" at bounding box center [625, 308] width 1251 height 617
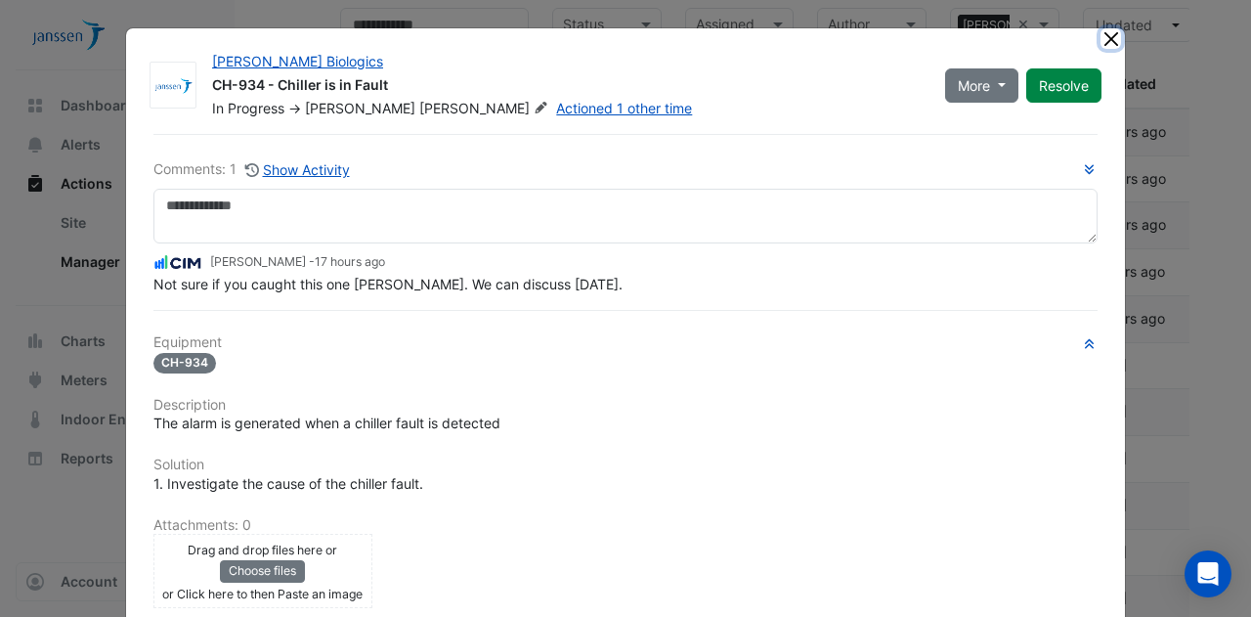
click at [1110, 38] on button "Close" at bounding box center [1111, 38] width 21 height 21
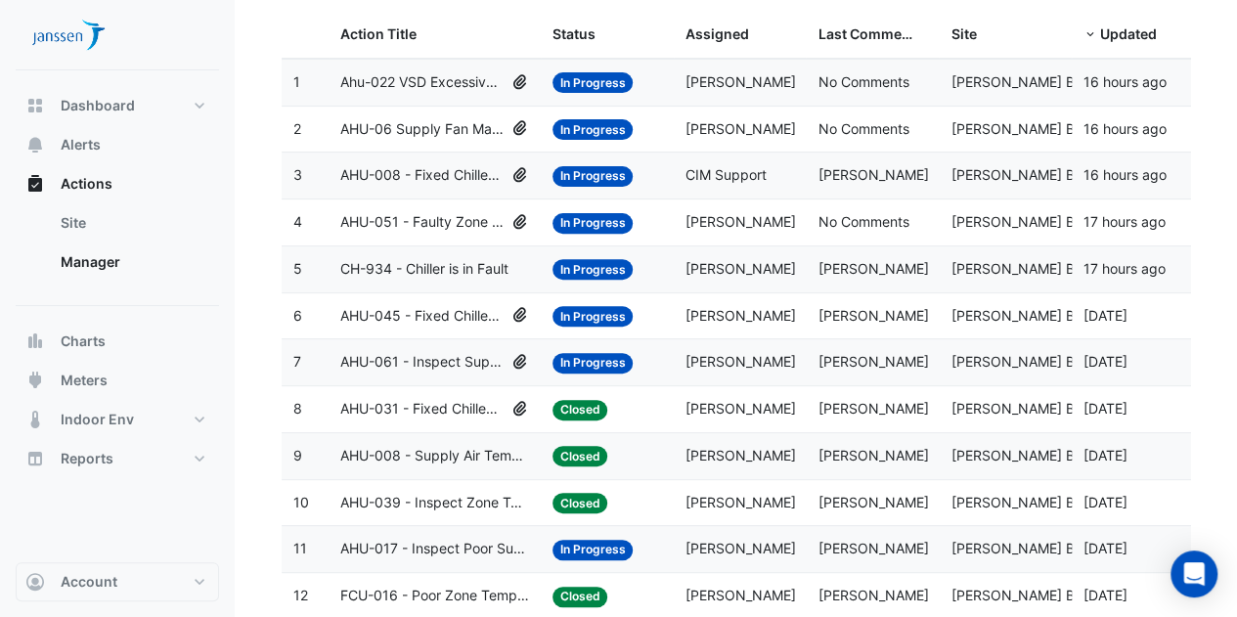
scroll to position [232, 0]
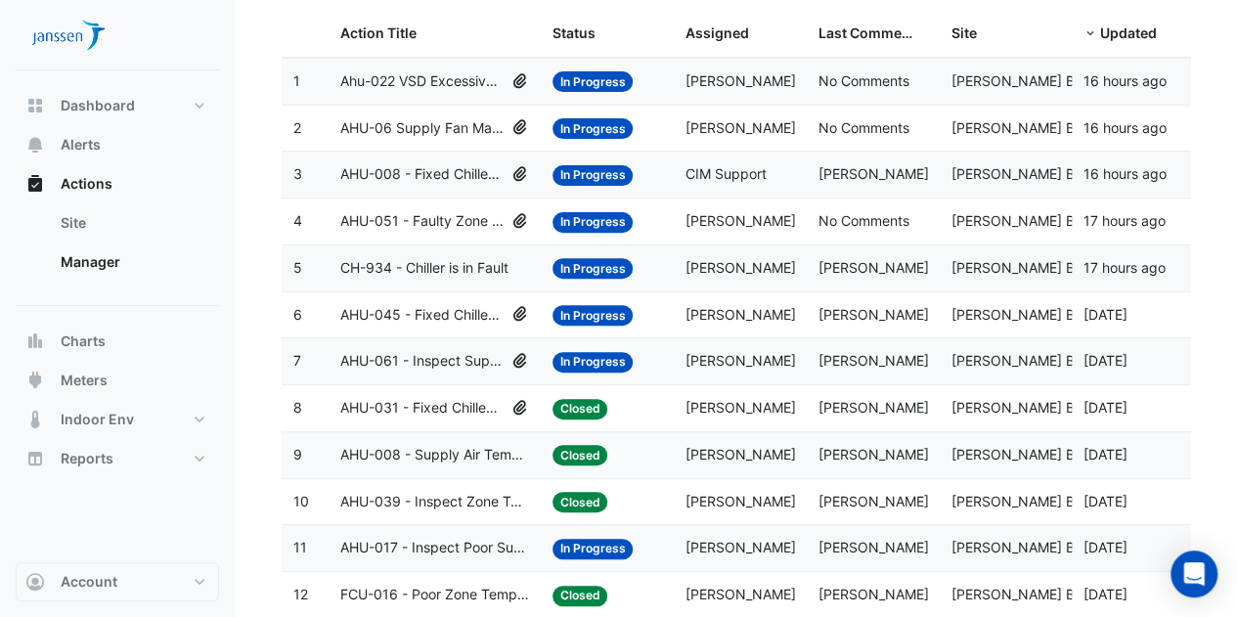
drag, startPoint x: 252, startPoint y: 138, endPoint x: 248, endPoint y: 89, distance: 49.0
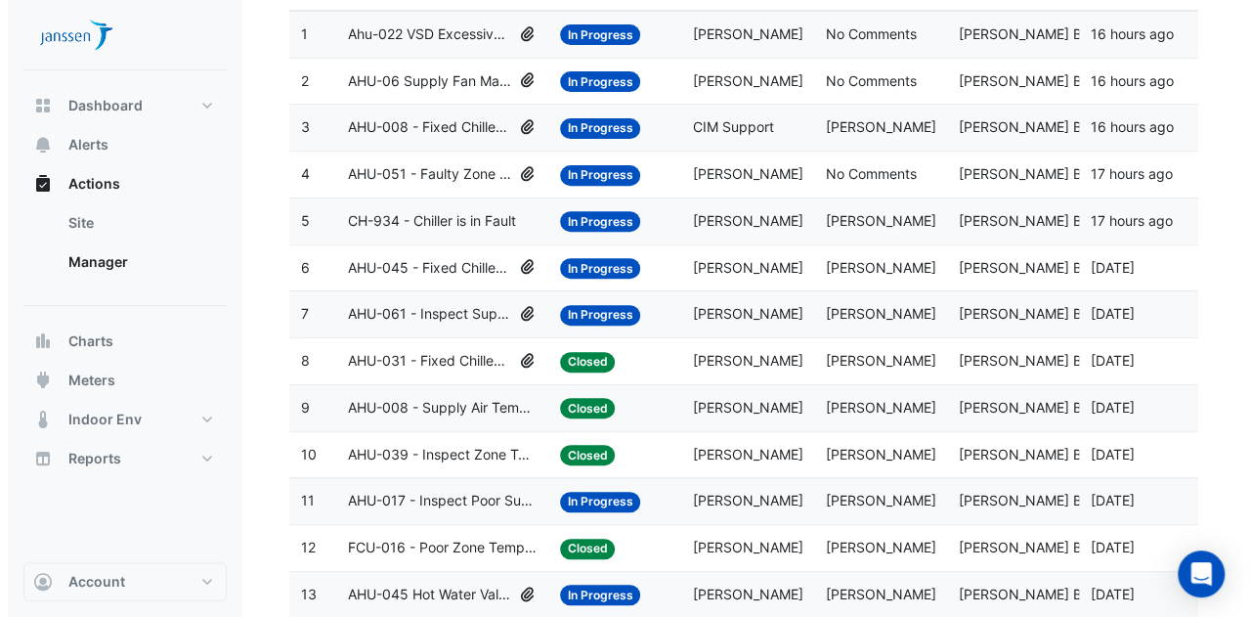
scroll to position [212, 0]
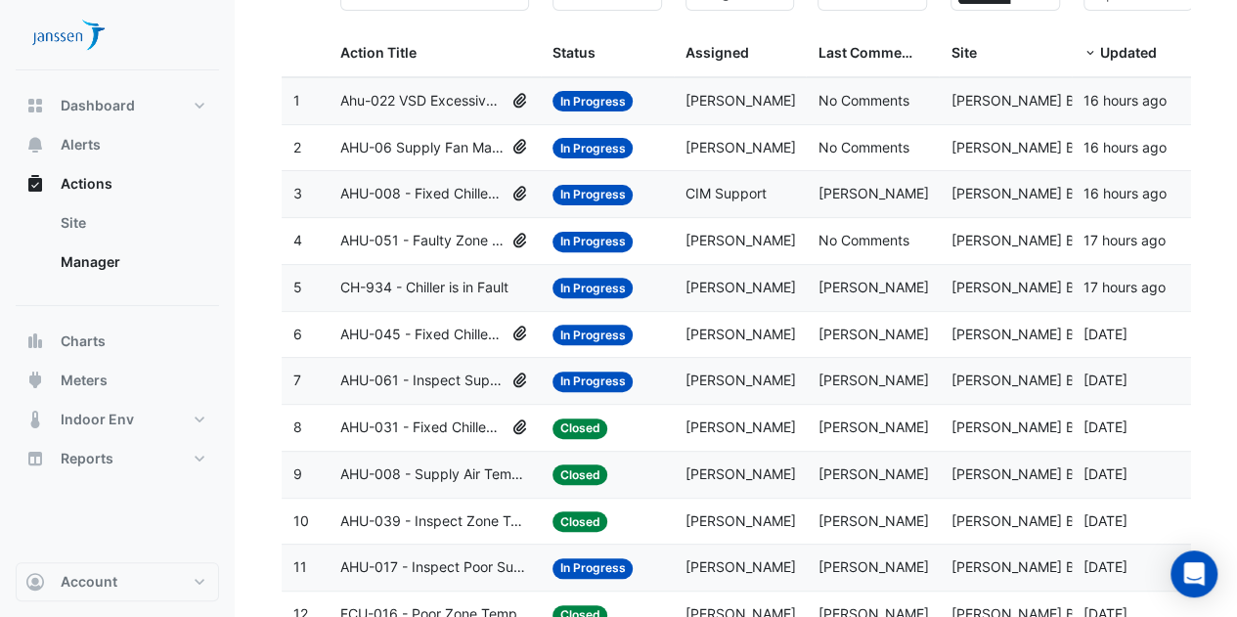
click at [430, 326] on span "AHU-045 - Fixed Chilled Water Valve Position" at bounding box center [422, 335] width 164 height 22
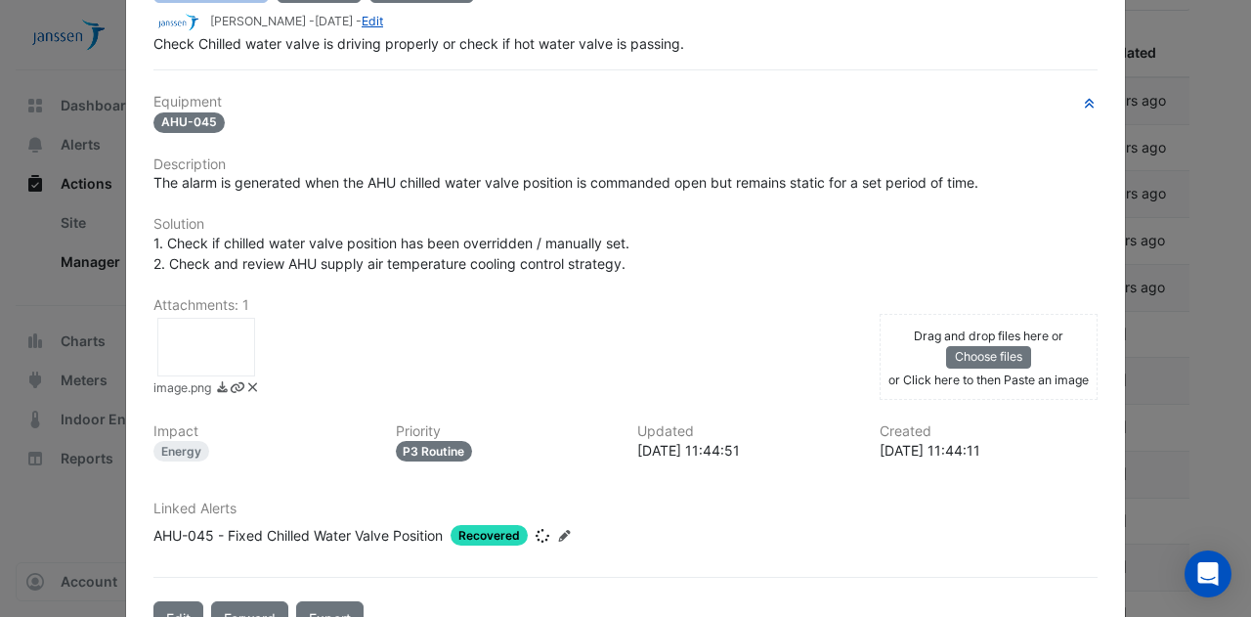
scroll to position [295, 0]
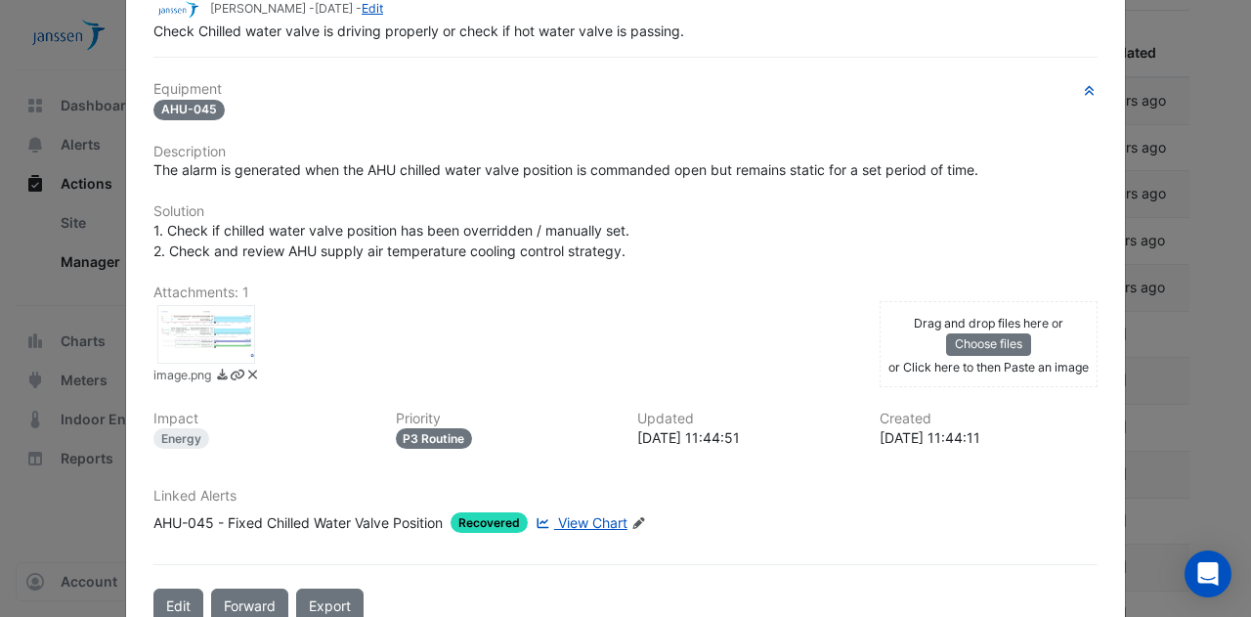
click at [575, 514] on span "View Chart" at bounding box center [592, 522] width 69 height 17
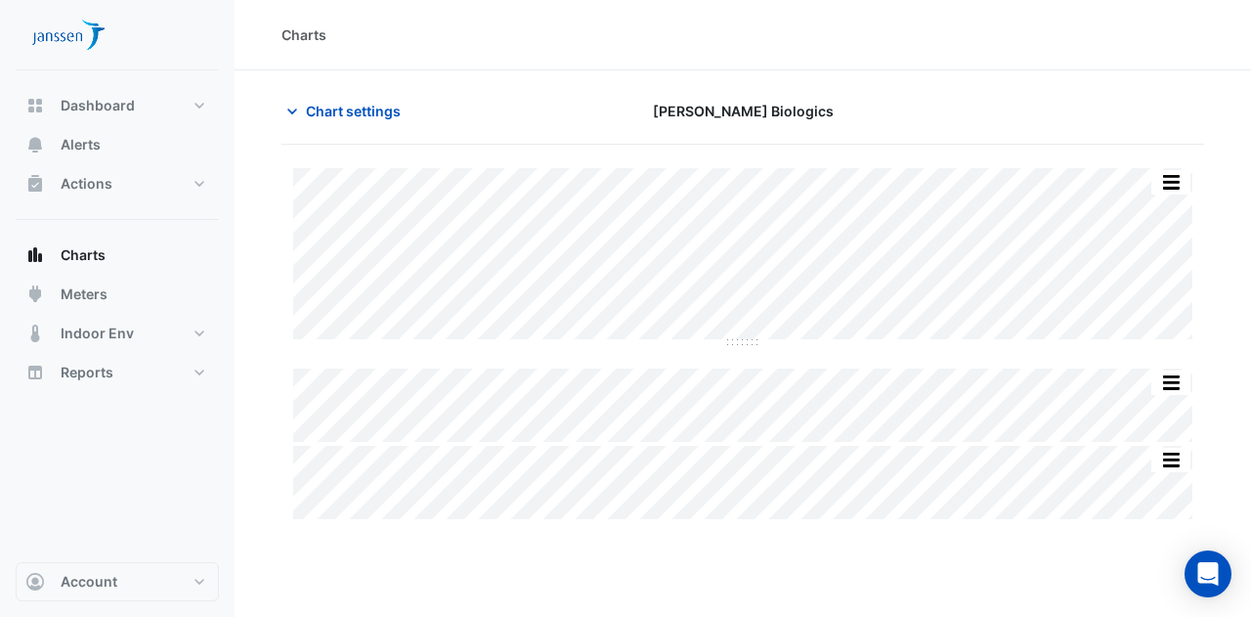
click at [1203, 259] on div "Split All Split None Print Save as JPEG Save as PNG Pivot Data Table Export CSV…" at bounding box center [743, 343] width 923 height 351
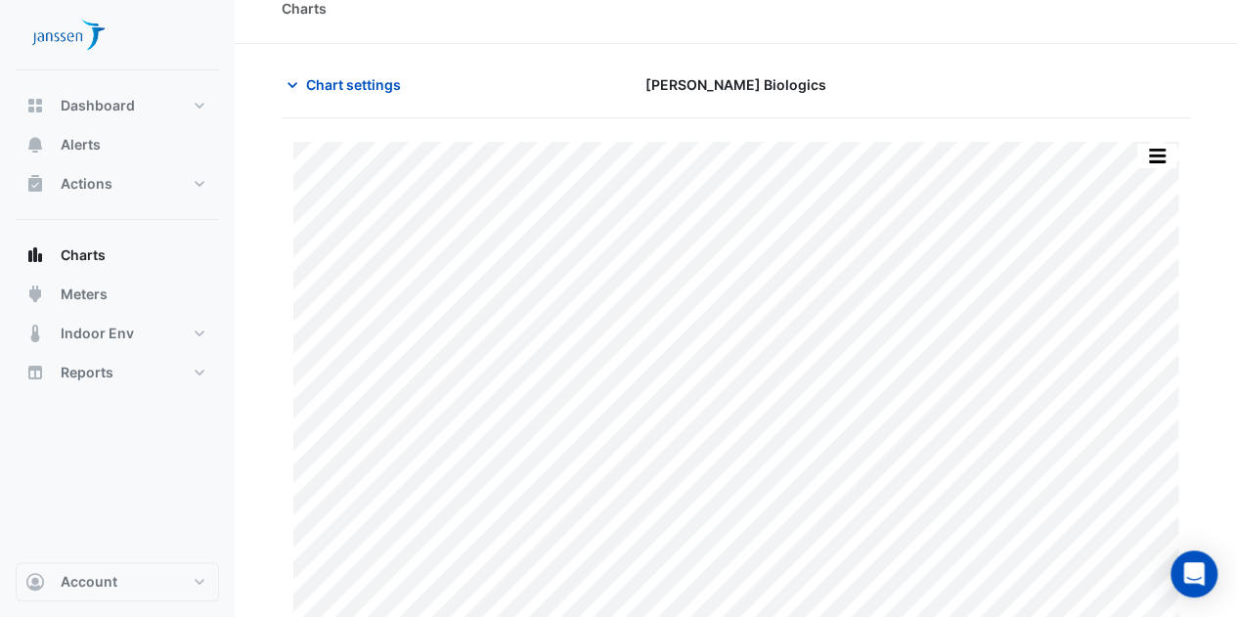
scroll to position [60, 0]
